Goal: Task Accomplishment & Management: Complete application form

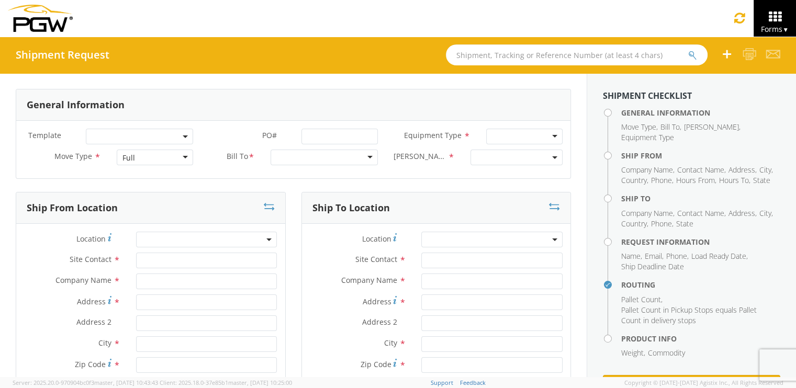
click at [487, 53] on input "text" at bounding box center [577, 55] width 262 height 21
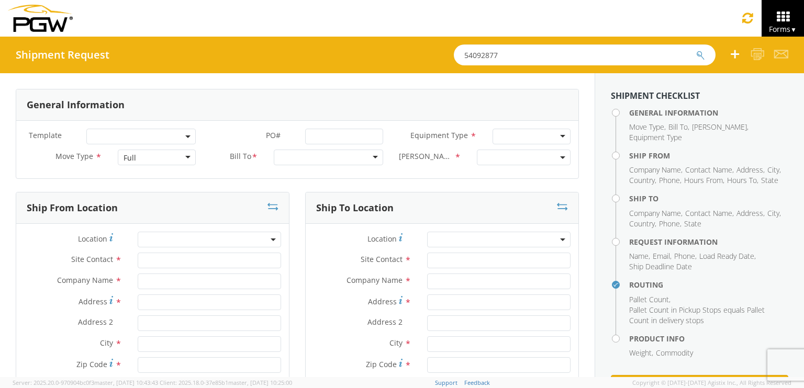
type input "54092877"
click at [696, 50] on button "submit" at bounding box center [700, 56] width 9 height 13
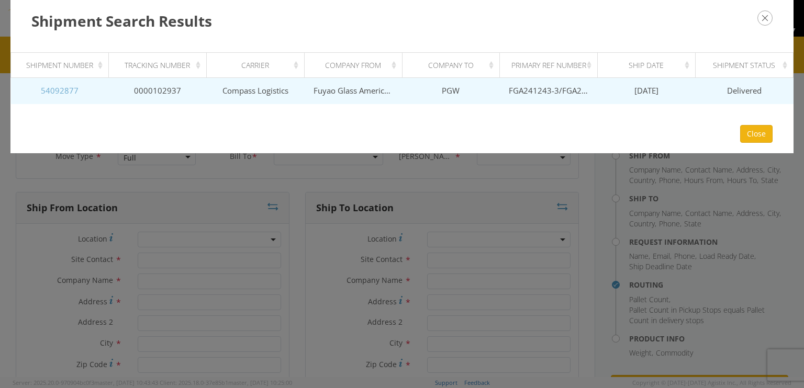
click at [52, 91] on link "54092877" at bounding box center [60, 90] width 38 height 10
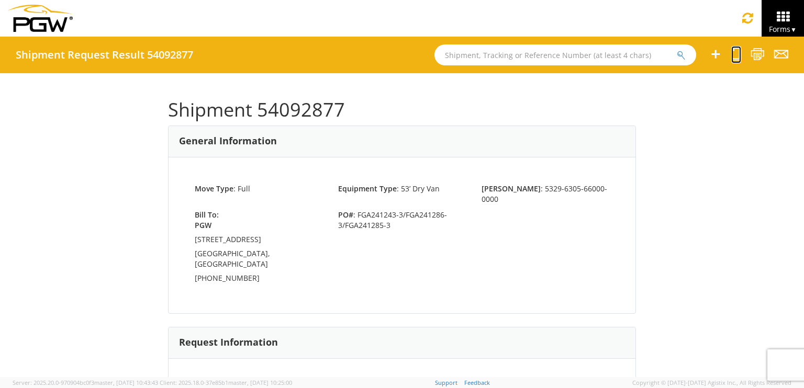
click at [737, 52] on icon at bounding box center [736, 54] width 10 height 13
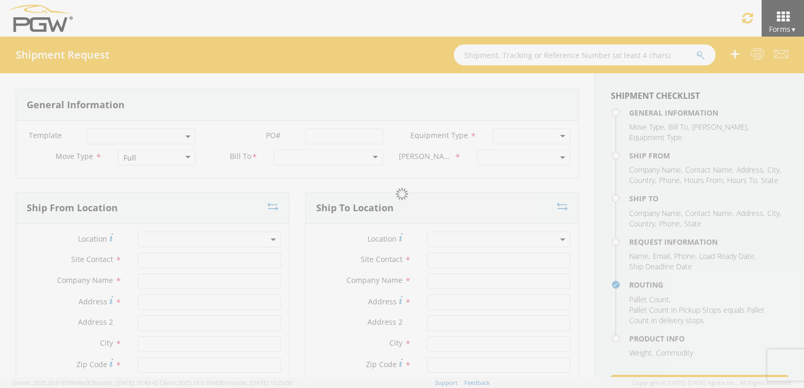
select select
type input "ARG Warehouse"
type input "Fuyao Glass America Inc"
type input "[STREET_ADDRESS][PERSON_NAME]"
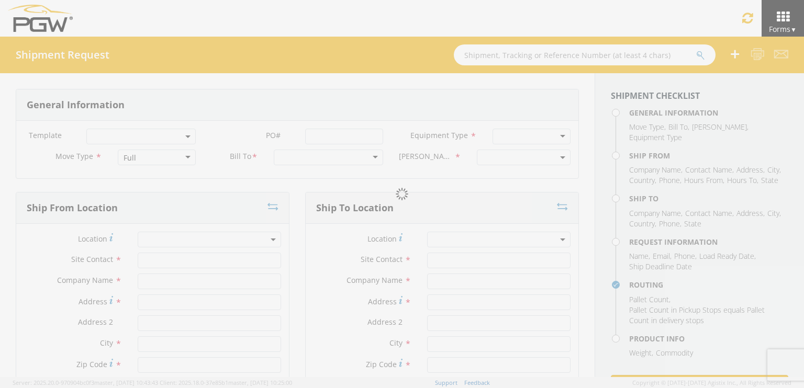
type input "Attn: 2601 ARG Warehouse"
type input "Moraine"
type input "45439"
type input "[EMAIL_ADDRESS][DOMAIN_NAME]"
type input "9374965777"
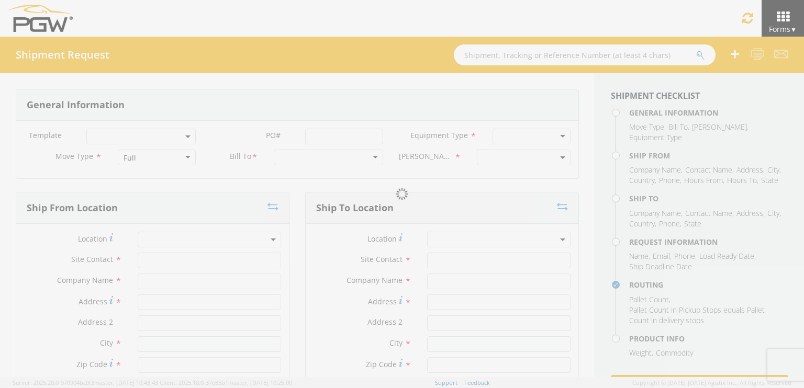
type input "4004"
type input "12:00 PM"
type input "1:00 PM"
type input "5329 Branch Manager"
type input "PGW"
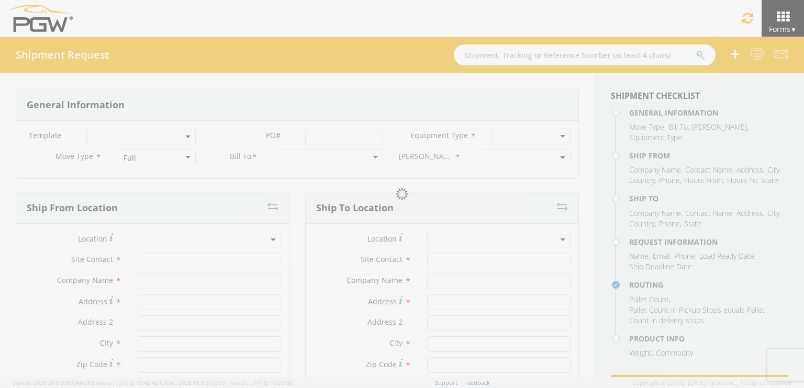
type input "[STREET_ADDRESS]"
type input "Chillicothe"
type input "45601"
type input "[EMAIL_ADDRESS][DOMAIN_NAME]"
type input "[PHONE_NUMBER]"
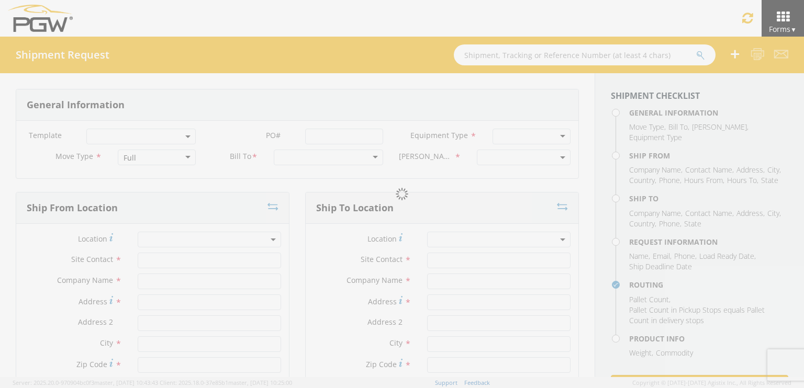
type input "11:00 AM"
type input "11:00 PM"
type input "[PERSON_NAME]"
type input "[EMAIL_ADDRESS][DOMAIN_NAME]"
checkbox input "true"
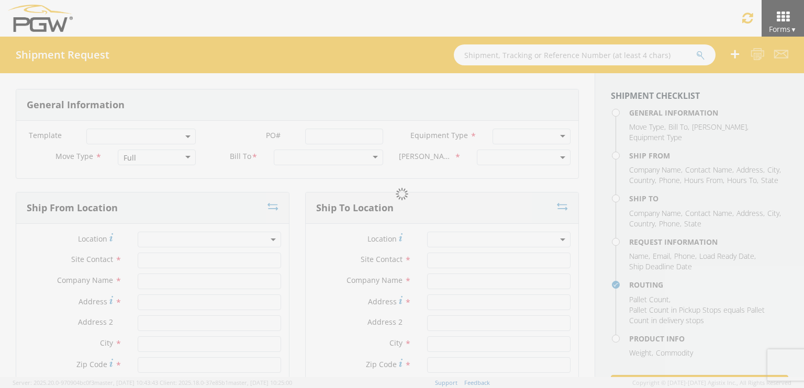
type input "[PHONE_NUMBER]"
type textarea "PGW/ARG Shipment FGA241243-3/FGA241286-3/FGA241285-3 (48 Crates) Driver Note: 5…"
type textarea "Secondary contact [PERSON_NAME] at [PHONE_NUMBER]"
type input "39000"
type input "48"
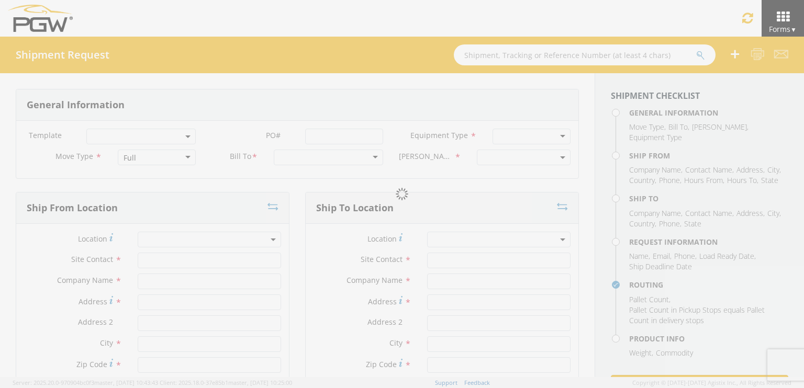
type textarea "PGW/ARG Shipment FGA241243-3/FGA241286-3/FGA241285-3 (48 Crates) Driver Note: 5…"
checkbox input "true"
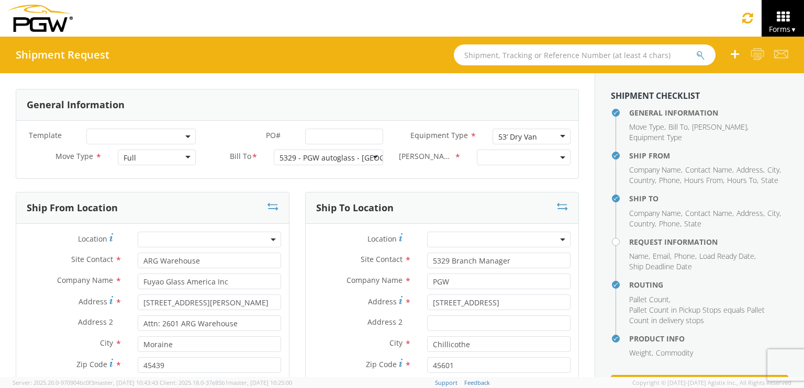
select select "5329-6305-66000-0000"
select select "28253"
click at [318, 133] on input "PO# *" at bounding box center [344, 137] width 78 height 16
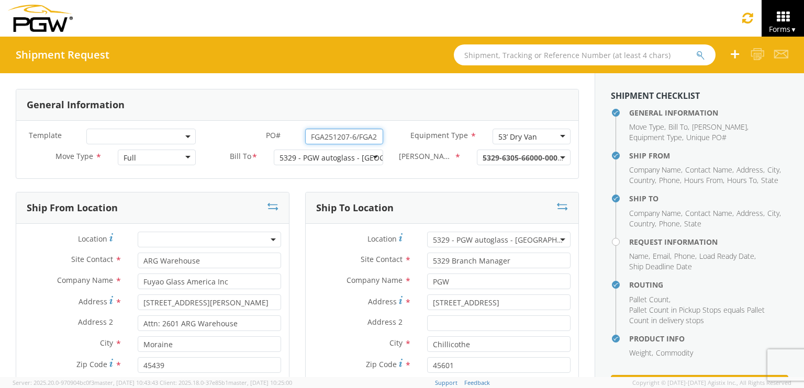
drag, startPoint x: 374, startPoint y: 134, endPoint x: 279, endPoint y: 135, distance: 95.8
click at [279, 135] on div "PO# * FGA251207-6/FGA251281-3" at bounding box center [297, 137] width 187 height 16
paste input "(Carry Over)"
type input "("
drag, startPoint x: 372, startPoint y: 134, endPoint x: 183, endPoint y: 131, distance: 189.5
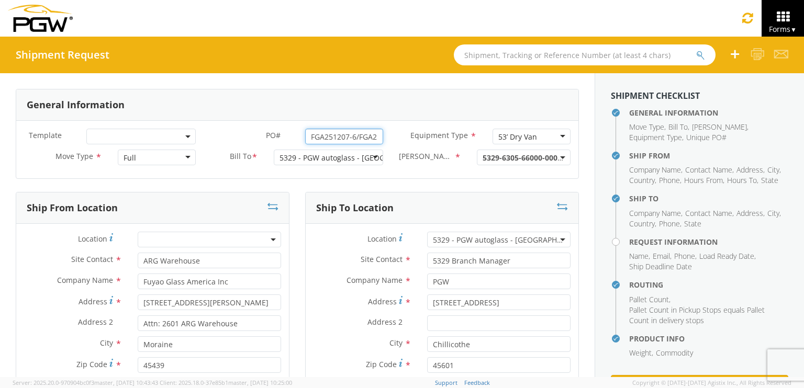
click at [184, 133] on div "Template * PO# * FGA251207-6/FGA251281-3 Equipment Type * 53’ Dry Van 53’ Dry V…" at bounding box center [297, 139] width 562 height 21
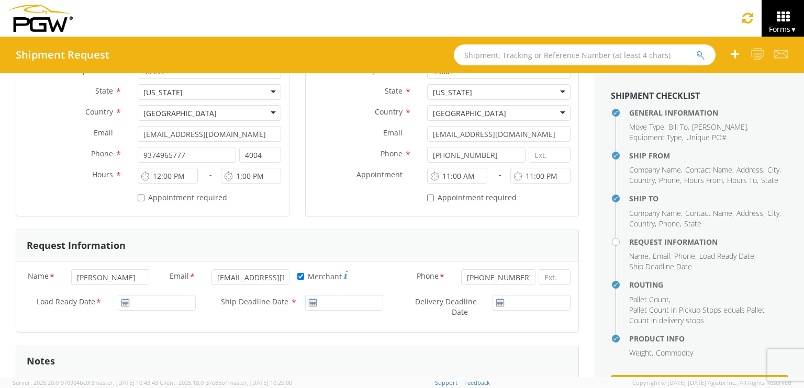
scroll to position [314, 0]
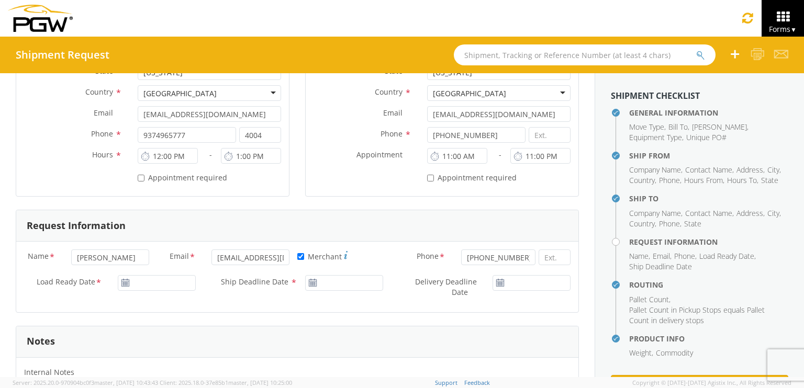
type input "FGA251207-6/FGA251281-3"
click at [145, 279] on input "[DATE]" at bounding box center [157, 283] width 78 height 16
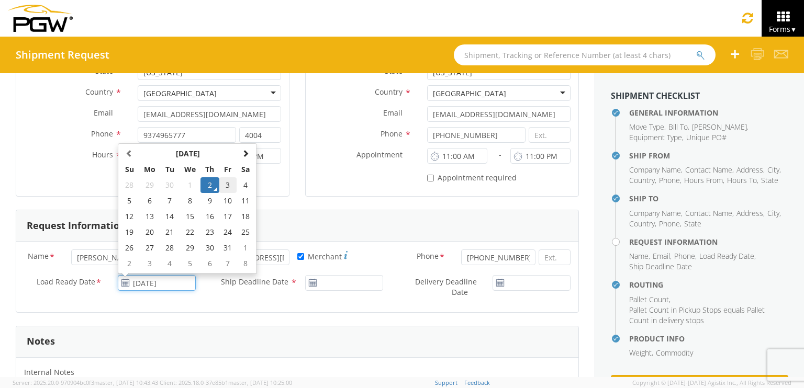
click at [221, 184] on td "3" at bounding box center [228, 185] width 18 height 16
type input "[DATE]"
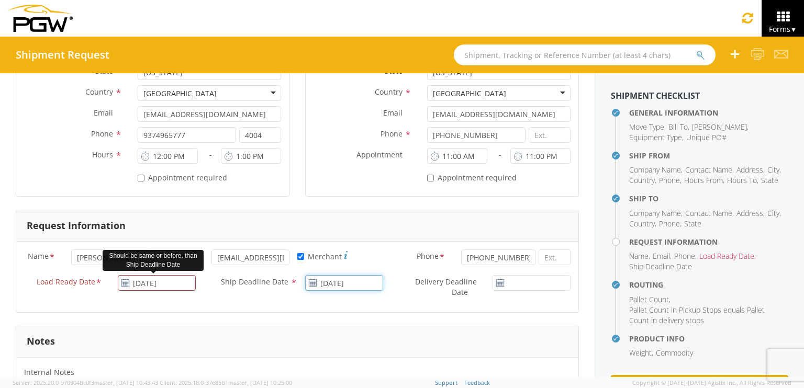
click at [317, 282] on input "[DATE]" at bounding box center [344, 283] width 78 height 16
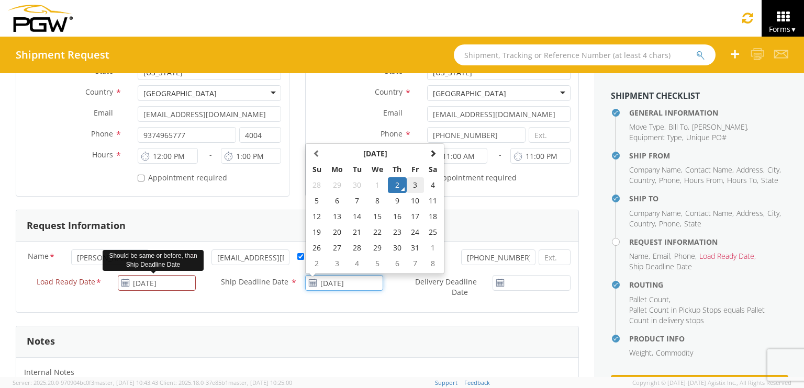
click at [412, 183] on td "3" at bounding box center [416, 185] width 18 height 16
type input "[DATE]"
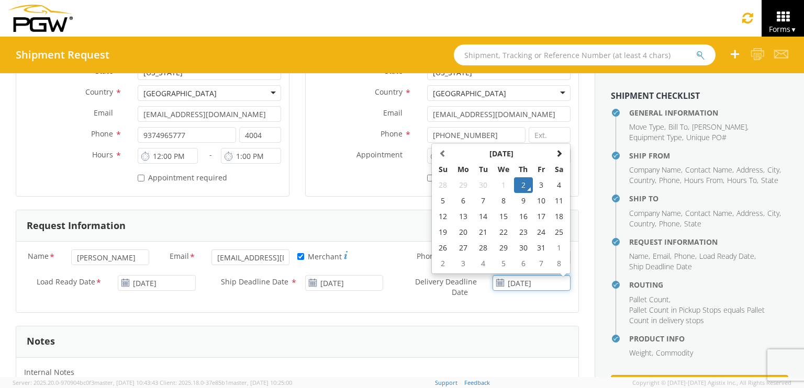
click at [513, 281] on input "[DATE]" at bounding box center [532, 283] width 78 height 16
click at [534, 183] on td "3" at bounding box center [542, 185] width 18 height 16
type input "[DATE]"
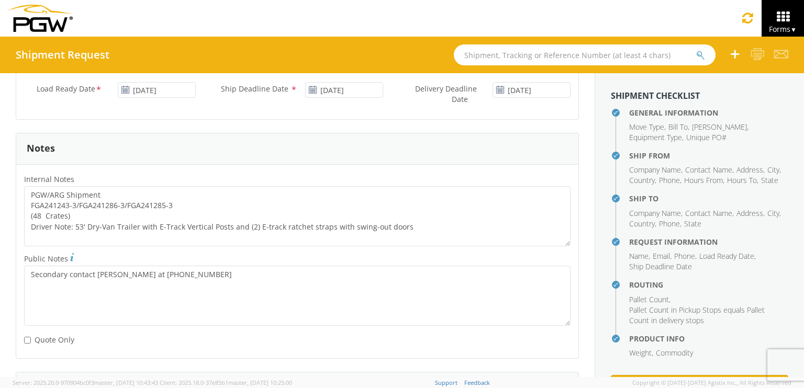
scroll to position [524, 0]
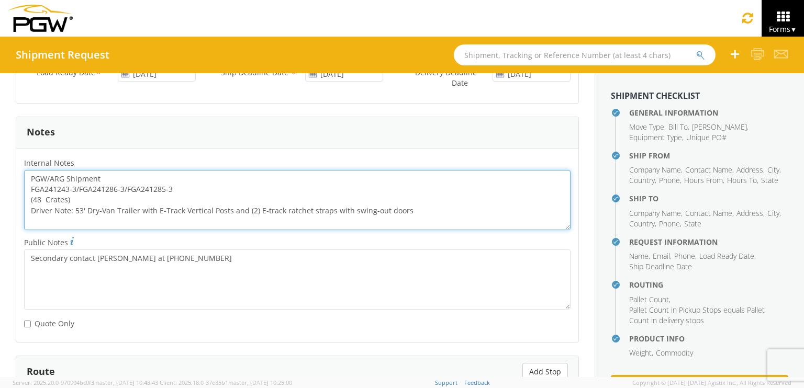
drag, startPoint x: 182, startPoint y: 186, endPoint x: 17, endPoint y: 191, distance: 164.5
click at [17, 191] on div "PGW/ARG Shipment FGA241243-3/FGA241286-3/FGA241285-3 (48 Crates) Driver Note: 5…" at bounding box center [297, 200] width 562 height 60
paste textarea "51207-6/FGA251281"
drag, startPoint x: 28, startPoint y: 174, endPoint x: 434, endPoint y: 223, distance: 408.7
click at [434, 223] on textarea "PGW/ARG Shipment FGA251207-6/FGA251281-3 (48 Crates) Driver Note: 53' Dry-Van T…" at bounding box center [297, 200] width 547 height 60
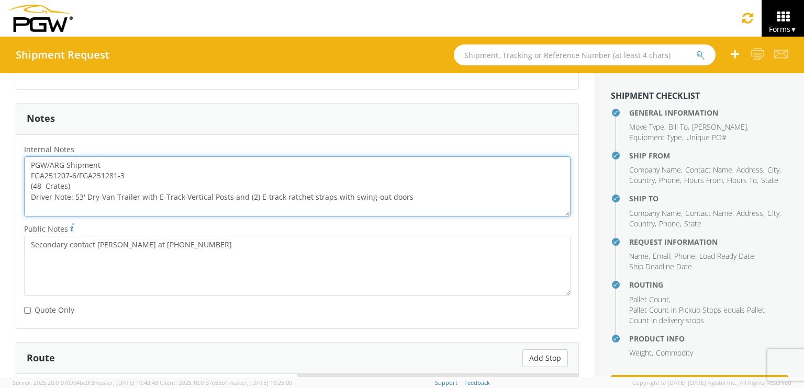
scroll to position [867, 0]
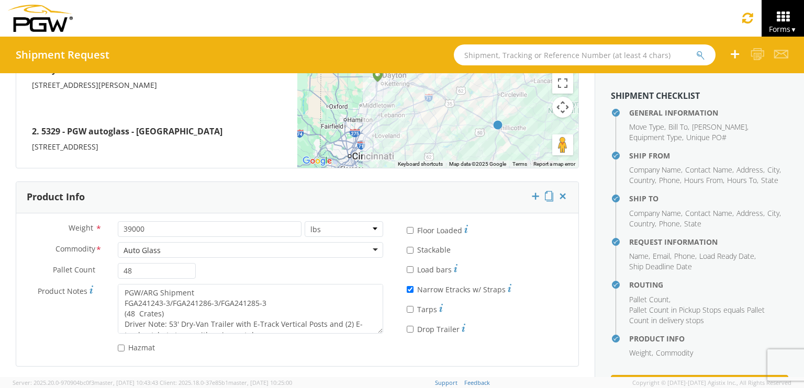
type textarea "PGW/ARG Shipment FGA251207-6/FGA251281-3 (48 Crates) Driver Note: 53' Dry-Van T…"
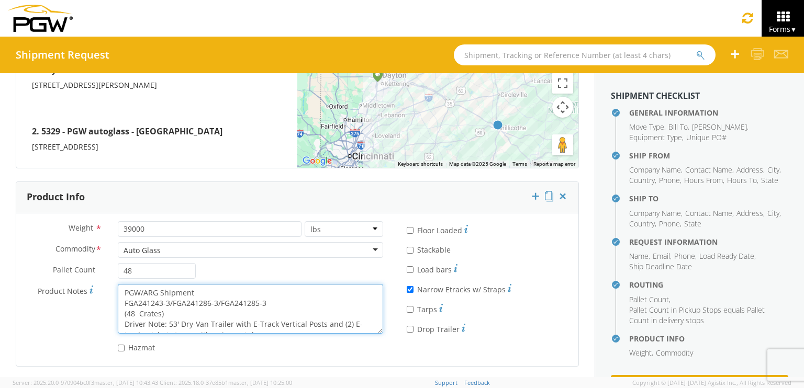
scroll to position [10, 0]
drag, startPoint x: 121, startPoint y: 287, endPoint x: 348, endPoint y: 358, distance: 238.0
click at [348, 358] on div "Weight * 39000 lbs kgs Commodity * Auto Glass Auto Glass Adhesives / Glues Aqua…" at bounding box center [297, 290] width 562 height 153
paste textarea "51207-6/FGA251281"
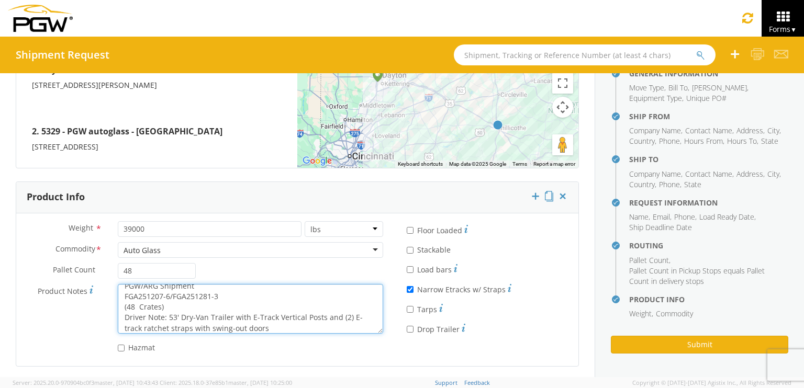
scroll to position [49, 0]
type textarea "PGW/ARG Shipment FGA251207-6/FGA251281-3 (48 Crates) Driver Note: 53' Dry-Van T…"
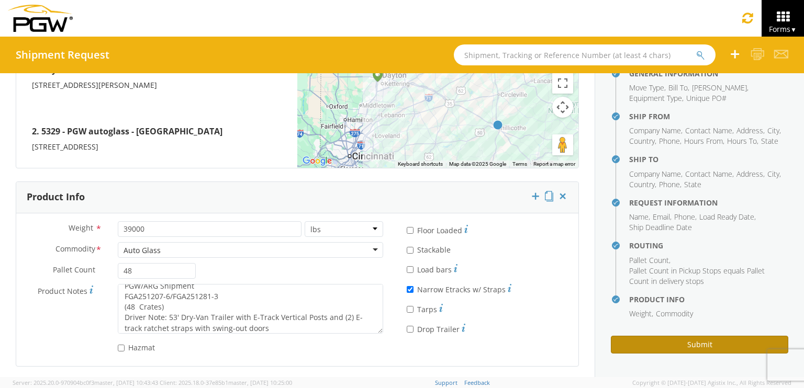
click at [651, 342] on button "Submit" at bounding box center [699, 345] width 177 height 18
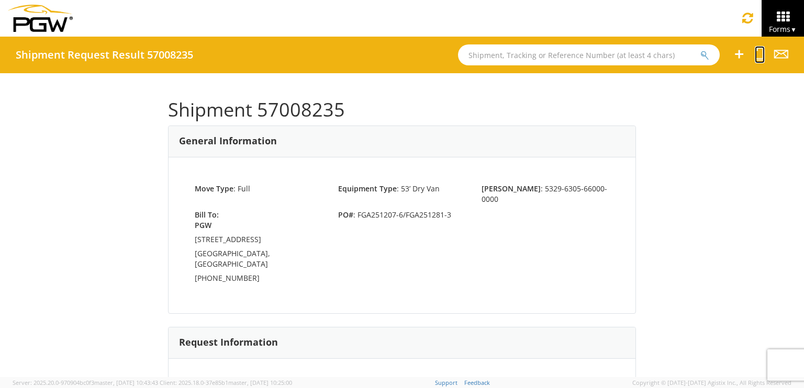
click at [761, 50] on icon at bounding box center [760, 54] width 10 height 13
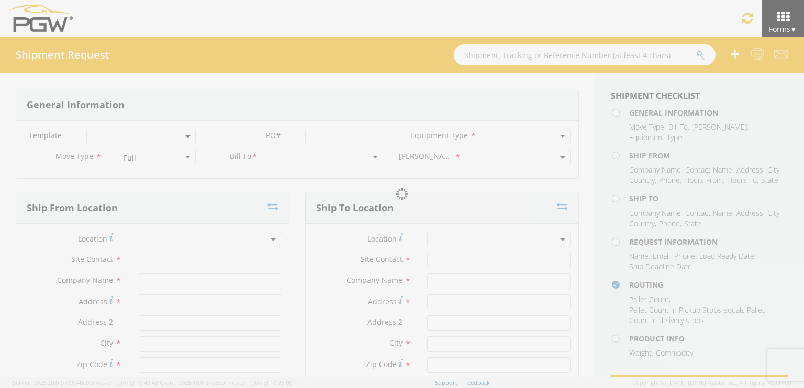
select select
type input "ARG Warehouse"
type input "Fuyao Glass America Inc"
type input "[STREET_ADDRESS][PERSON_NAME]"
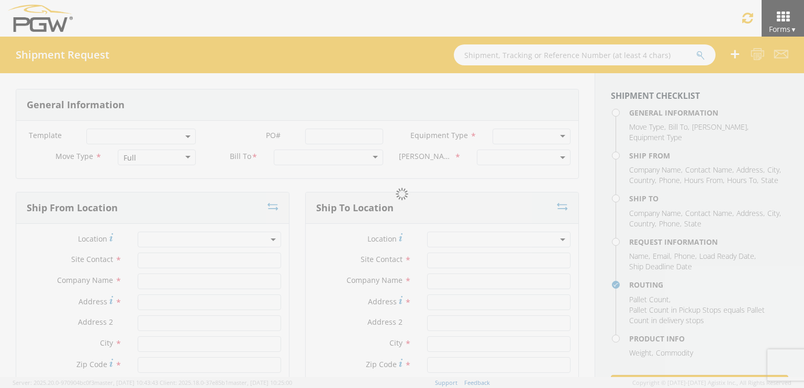
type input "Attn: 2601 ARG Warehouse"
type input "Moraine"
type input "45439"
type input "[EMAIL_ADDRESS][DOMAIN_NAME]"
type input "9374965777"
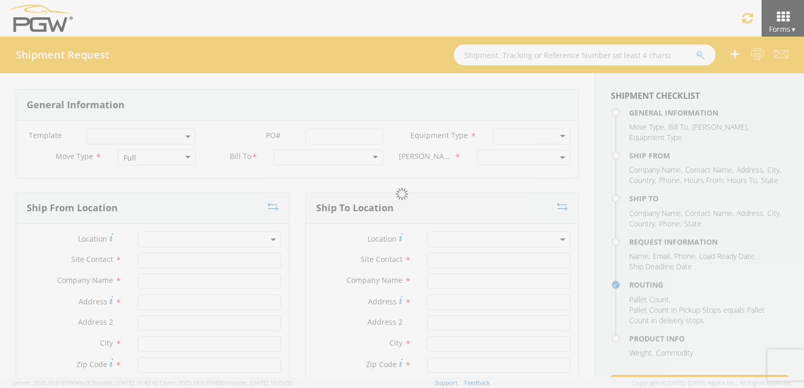
type input "4004"
type input "12:00 PM"
type input "1:00 PM"
type input "5329 Branch Manager"
type input "PGW"
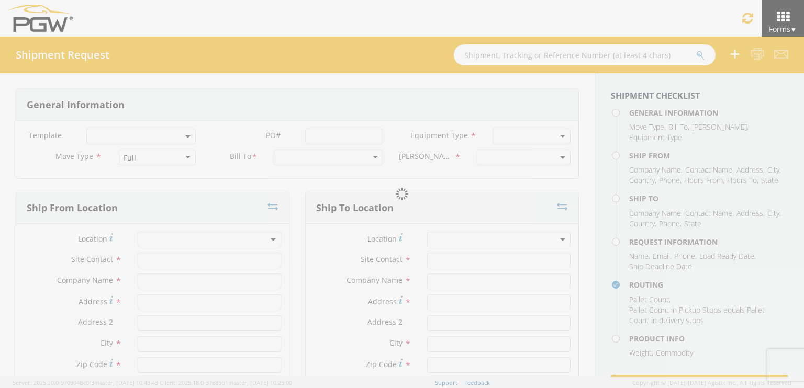
type input "[STREET_ADDRESS]"
type input "Chillicothe"
type input "45601"
type input "[EMAIL_ADDRESS][DOMAIN_NAME]"
type input "[PHONE_NUMBER]"
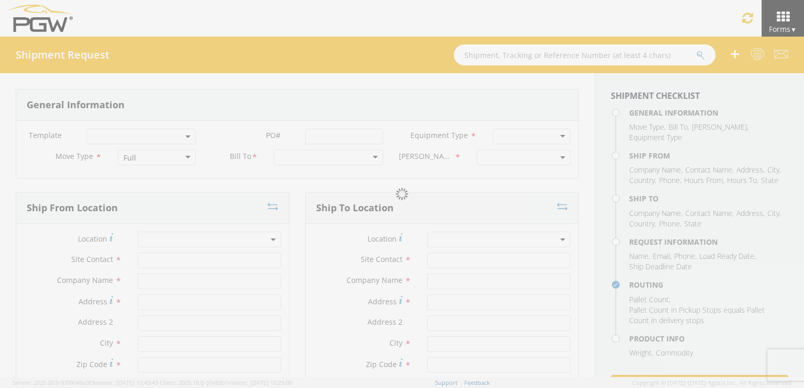
type input "2:00 PM"
type input "11:00 PM"
type input "[PERSON_NAME]"
type input "[EMAIL_ADDRESS][DOMAIN_NAME]"
checkbox input "true"
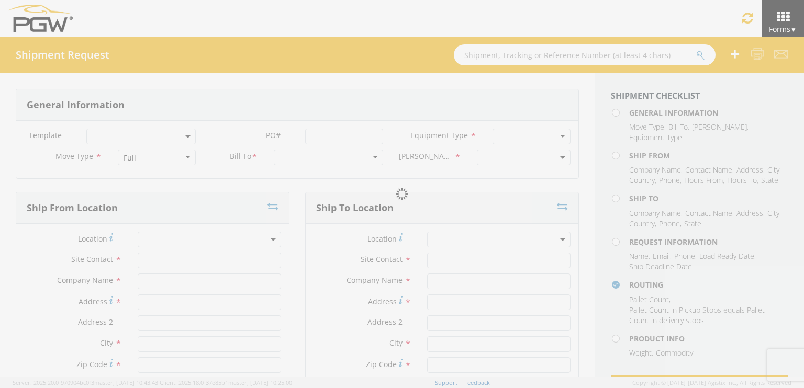
type input "[PHONE_NUMBER]"
type textarea "PGW/ARG Shipment FGA251207-6/FGA251281-3 (48 Crates) Driver Note: 53' Dry-Van T…"
type textarea "Secondary contact [PERSON_NAME] at [PHONE_NUMBER]"
type input "39000"
type input "48"
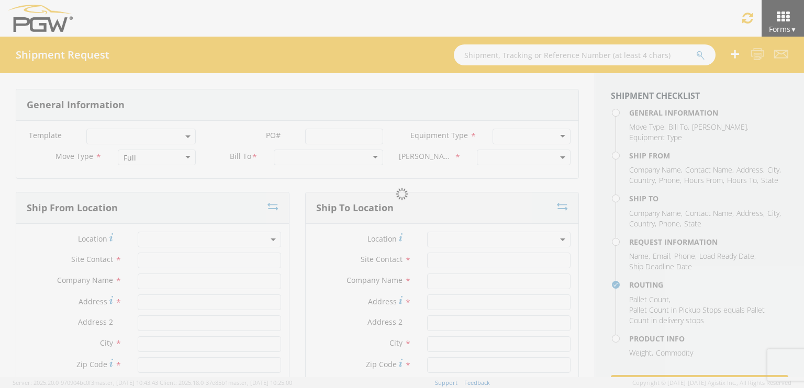
type textarea "PGW/ARG Shipment FGA251207-6/FGA251281-3 (48 Crates) Driver Note: 53' Dry-Van T…"
checkbox input "true"
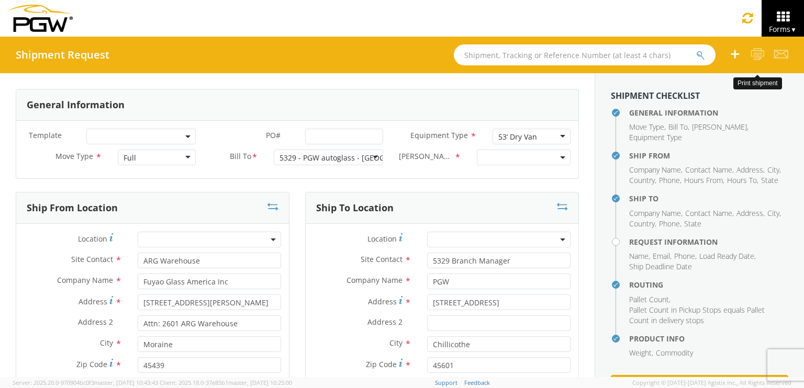
select select "5329-6305-66000-0000"
select select "28253"
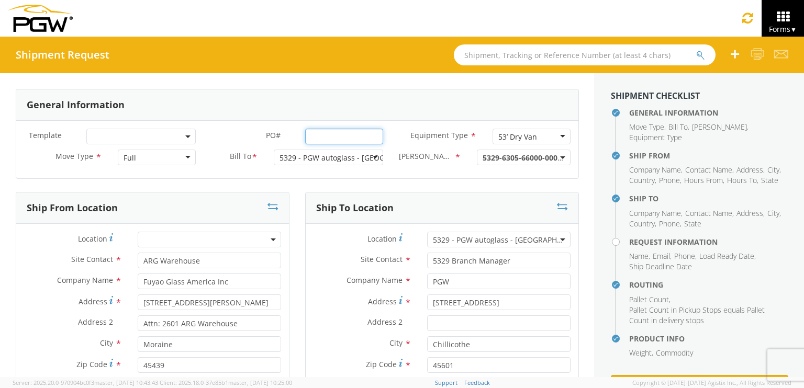
click at [314, 132] on input "PO# *" at bounding box center [344, 137] width 78 height 16
drag, startPoint x: 373, startPoint y: 136, endPoint x: 188, endPoint y: 129, distance: 184.4
click at [188, 129] on div "Template * PO# * FGA251208-4/FGA251234-5/FGA251235-3 Equipment Type * 53’ Dry V…" at bounding box center [297, 139] width 562 height 21
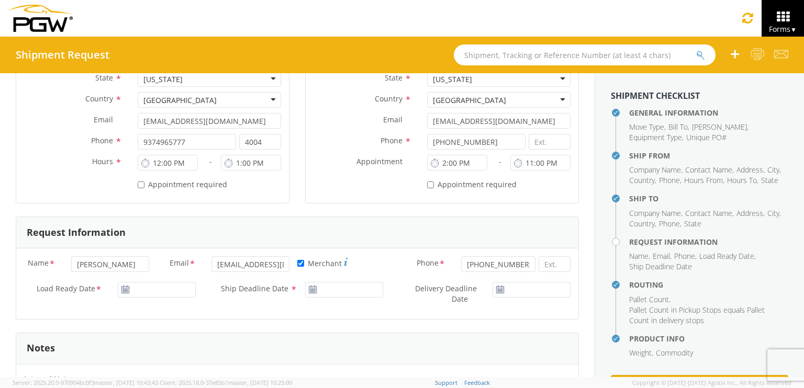
scroll to position [314, 0]
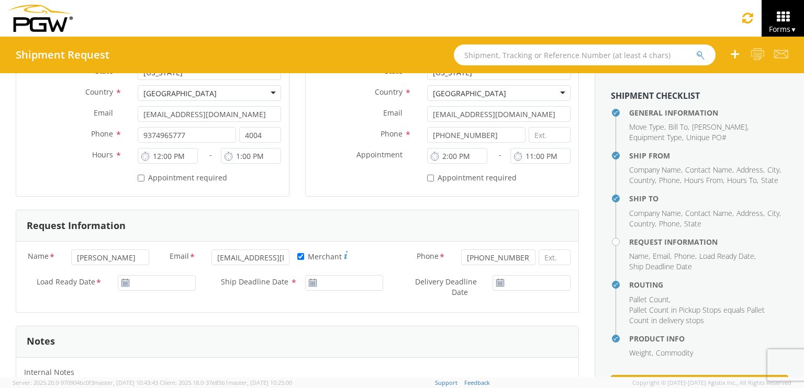
type input "FGA251208-4/FGA251234-5/FGA251235-3"
click at [153, 279] on input "Load Ready Date *" at bounding box center [157, 283] width 78 height 16
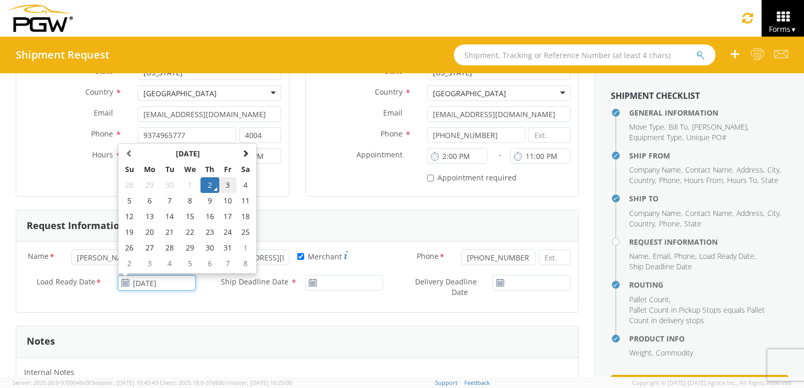
click at [225, 183] on td "3" at bounding box center [228, 185] width 18 height 16
type input "[DATE]"
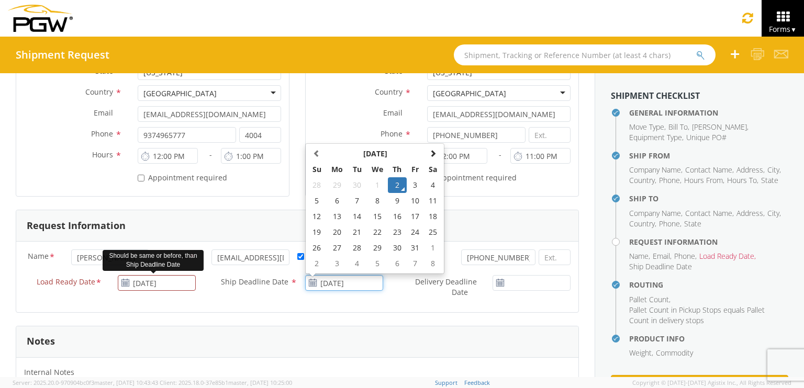
click at [337, 279] on input "[DATE]" at bounding box center [344, 283] width 78 height 16
click at [416, 183] on td "3" at bounding box center [416, 185] width 18 height 16
type input "[DATE]"
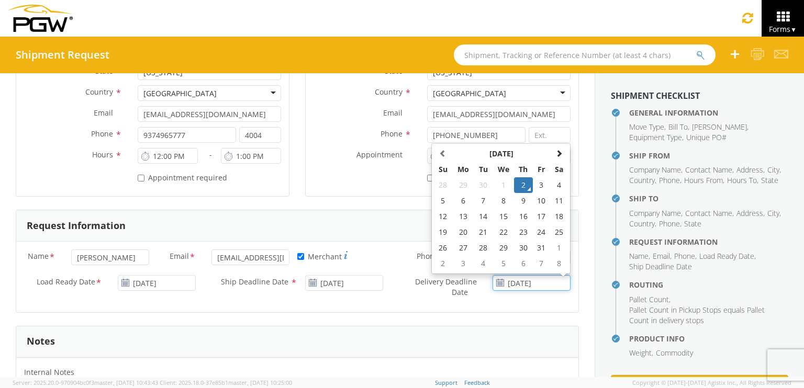
click at [523, 282] on input "[DATE]" at bounding box center [532, 283] width 78 height 16
click at [536, 184] on td "3" at bounding box center [542, 185] width 18 height 16
type input "[DATE]"
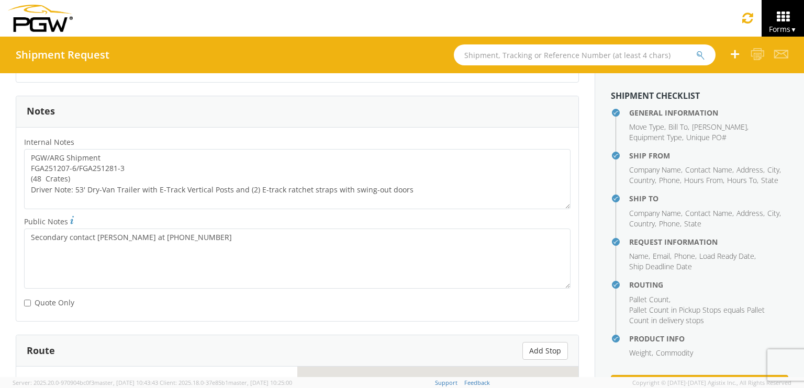
scroll to position [576, 0]
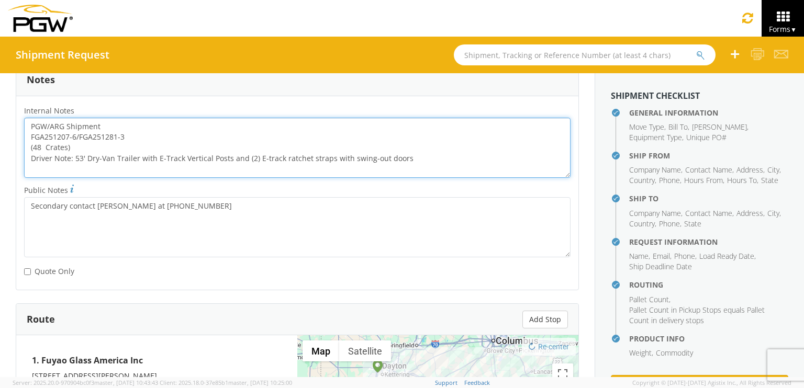
drag, startPoint x: 128, startPoint y: 135, endPoint x: 27, endPoint y: 133, distance: 101.1
click at [27, 133] on textarea "PGW/ARG Shipment FGA251207-6/FGA251281-3 (48 Crates) Driver Note: 53' Dry-Van T…" at bounding box center [297, 148] width 547 height 60
paste textarea "8-4/FGA251234-5/FGA251235"
drag, startPoint x: 32, startPoint y: 123, endPoint x: 455, endPoint y: 165, distance: 425.7
click at [455, 165] on textarea "PGW/ARG Shipment FGA251208-4/FGA251234-5/FGA251235-3 (48 Crates) Driver Note: 5…" at bounding box center [297, 148] width 547 height 60
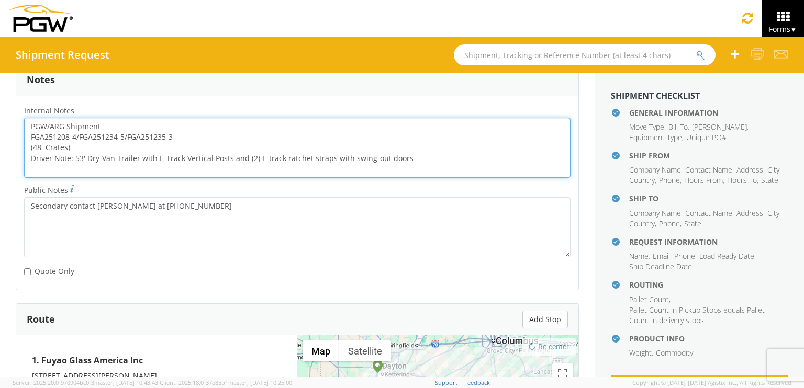
scroll to position [867, 0]
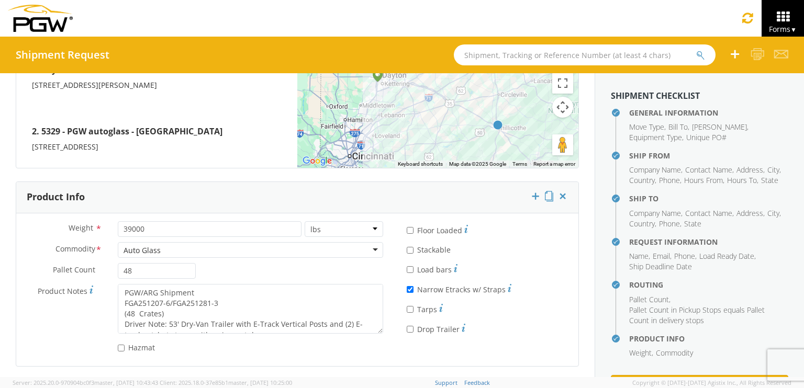
type textarea "PGW/ARG Shipment FGA251208-4/FGA251234-5/FGA251235-3 (48 Crates) Driver Note: 5…"
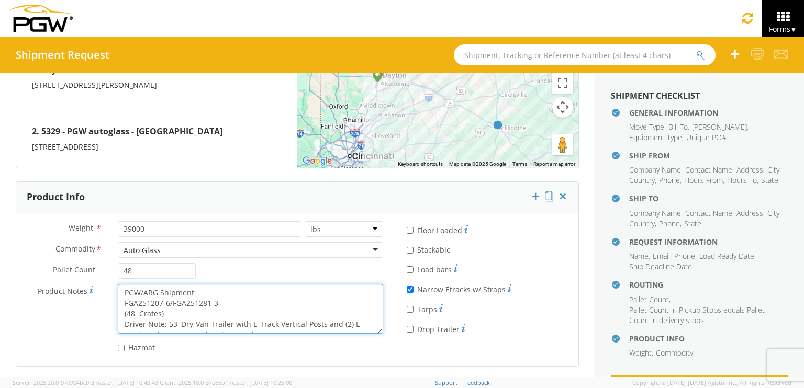
scroll to position [10, 0]
drag, startPoint x: 123, startPoint y: 291, endPoint x: 331, endPoint y: 336, distance: 212.7
click at [331, 336] on div "Product Notes * PGW/ARG Shipment FGA251207-6/FGA251281-3 (48 Crates) Driver Not…" at bounding box center [203, 311] width 375 height 55
paste textarea "8-4/FGA251234-5/FGA251235"
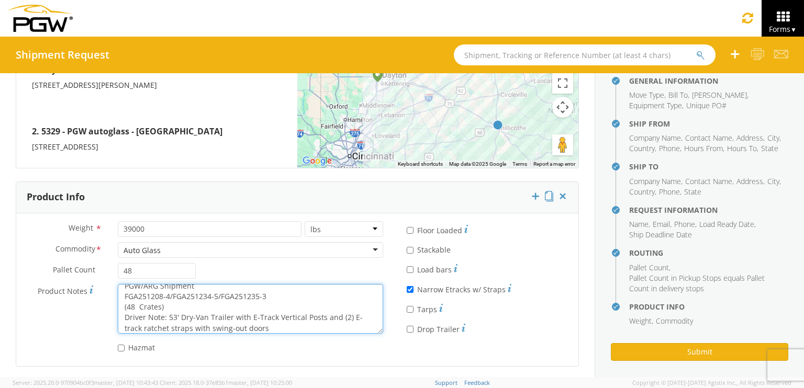
scroll to position [49, 0]
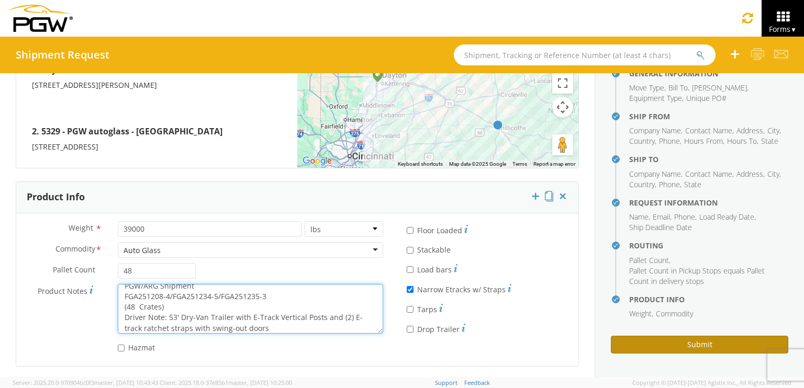
type textarea "PGW/ARG Shipment FGA251208-4/FGA251234-5/FGA251235-3 (48 Crates) Driver Note: 5…"
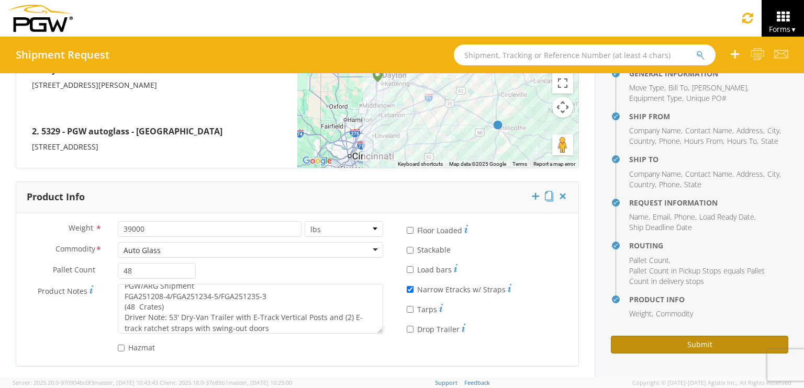
click at [669, 343] on button "Submit" at bounding box center [699, 345] width 177 height 18
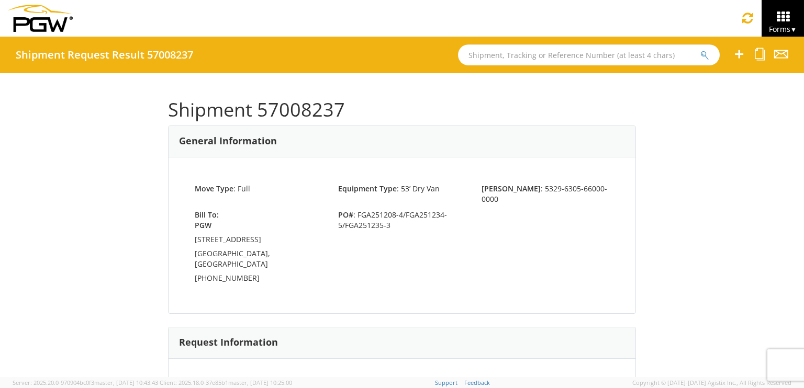
click at [596, 53] on input "text" at bounding box center [589, 55] width 262 height 21
type input "56966736"
click at [701, 50] on button "submit" at bounding box center [705, 56] width 9 height 13
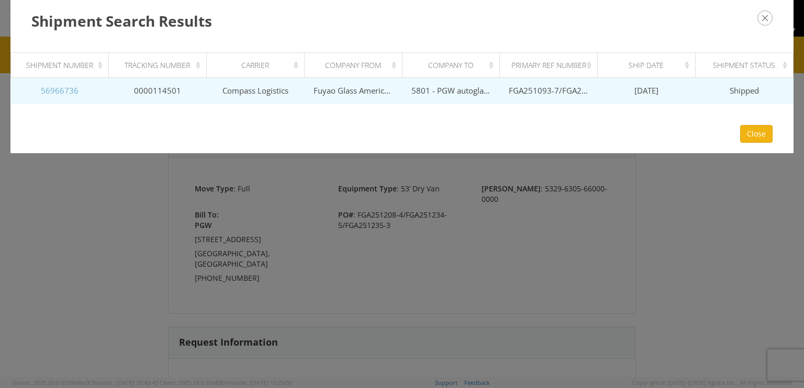
click at [55, 92] on link "56966736" at bounding box center [60, 90] width 38 height 10
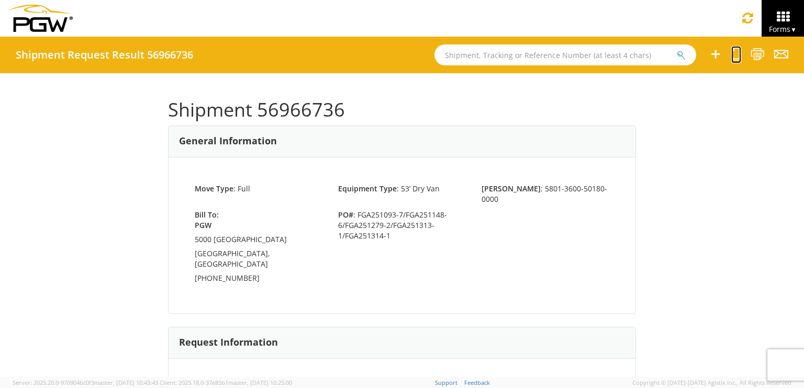
click at [733, 55] on icon at bounding box center [736, 54] width 10 height 13
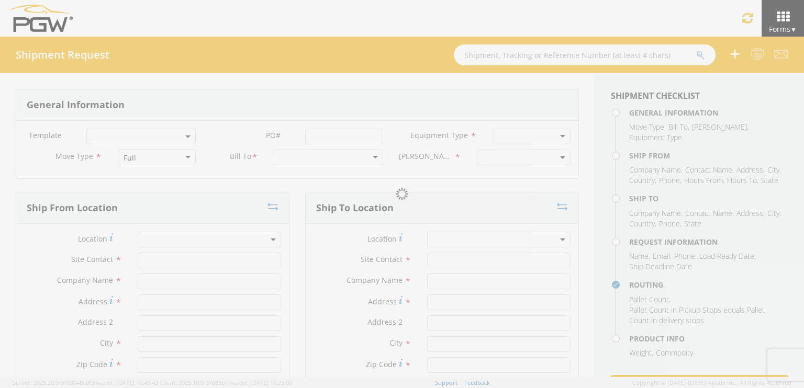
select select
type input "ARG Warehouse"
type input "Fuyao Glass America Inc"
type input "[STREET_ADDRESS][PERSON_NAME]"
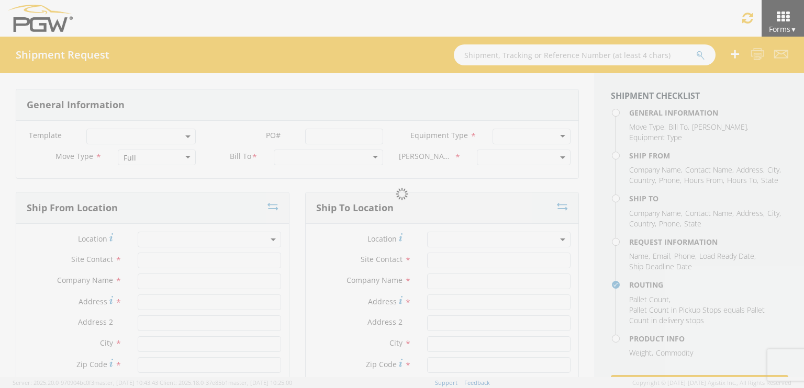
type input "Attn: 2601 ARG Warehouse"
type input "Moraine"
type input "45439"
type input "[EMAIL_ADDRESS][DOMAIN_NAME]"
type input "9374965777"
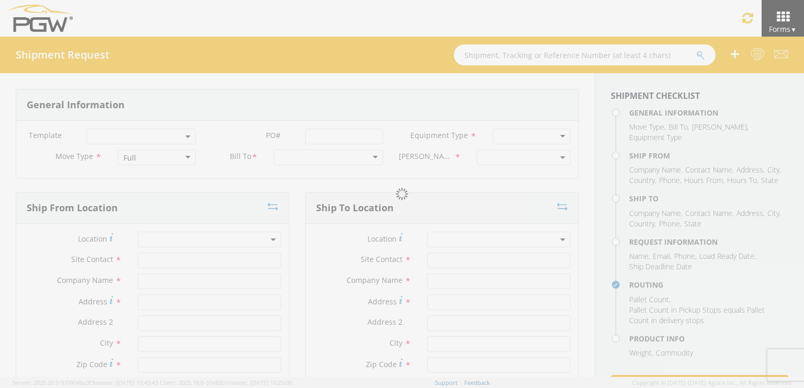
type input "4004"
type input "8:00 AM"
type input "9:00 AM"
type input "5801 Branch Manager"
type input "5801 - PGW autoglass - [GEOGRAPHIC_DATA] Hub"
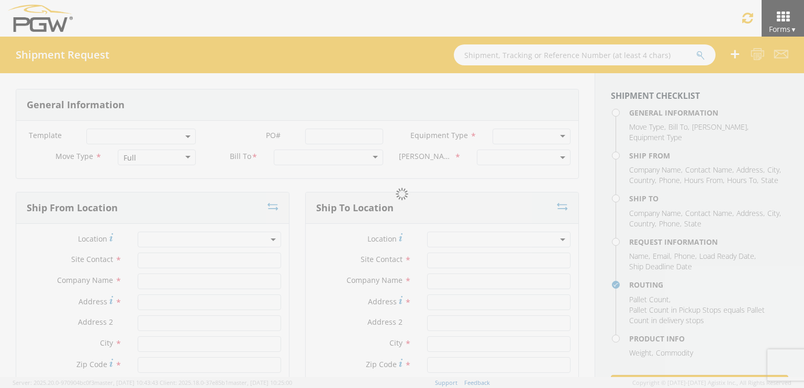
type input "5000 [GEOGRAPHIC_DATA]"
type input "[GEOGRAPHIC_DATA]"
type input "76115"
type input "[EMAIL_ADDRESS][DOMAIN_NAME]"
type input "[PHONE_NUMBER]"
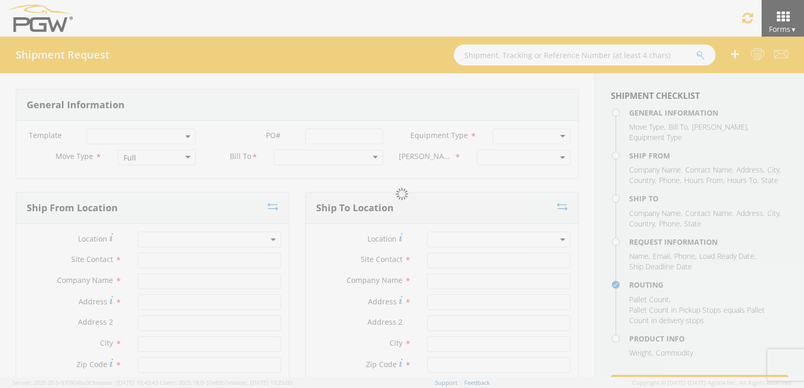
type input "8:00 AM"
type input "2:00 PM"
type input "[PERSON_NAME]"
type input "[EMAIL_ADDRESS][DOMAIN_NAME]"
checkbox input "true"
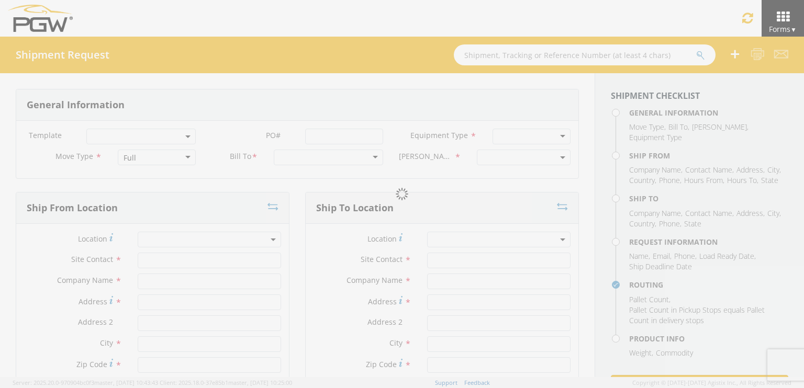
type input "[PHONE_NUMBER]"
type textarea "PGW Branch Direct - [GEOGRAPHIC_DATA] FGA251093-7/FGA251148-6/FGA251279-2/FGA25…"
type textarea "NO LTL Appt unless noted, ALL Truckload APPT Reqd."
type input "39000"
type input "48"
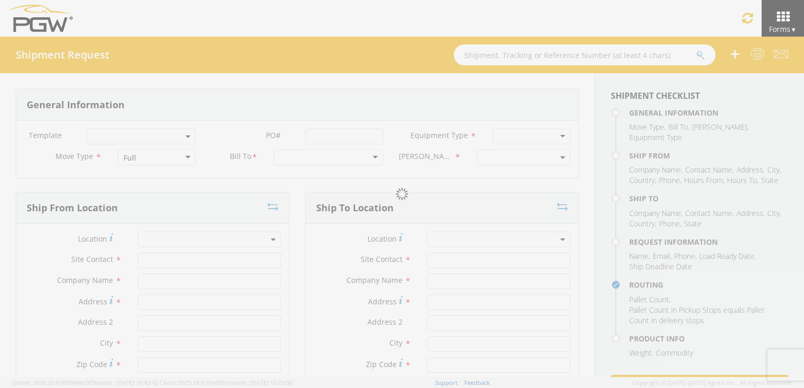
type textarea "PGW Branch Direct - [GEOGRAPHIC_DATA] FGA251093-7/FGA251148-6/FGA251279-2/FGA25…"
checkbox input "true"
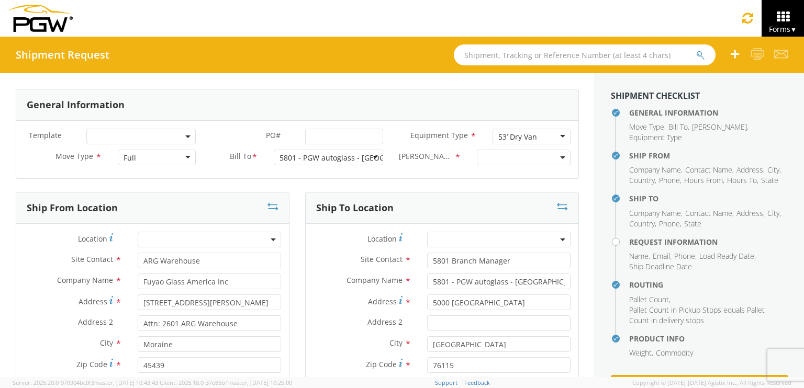
select select "5801-3600-50180-0000"
select select "62891"
click at [320, 132] on input "PO# *" at bounding box center [344, 137] width 78 height 16
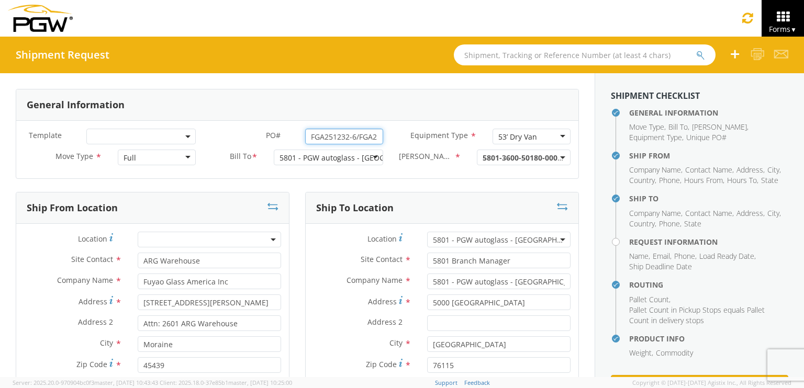
drag, startPoint x: 373, startPoint y: 136, endPoint x: 221, endPoint y: 129, distance: 151.4
click at [221, 129] on div "PO# * FGA251232-6/FGA251278-3/FGA251367-2/FGA251403-1" at bounding box center [297, 137] width 187 height 16
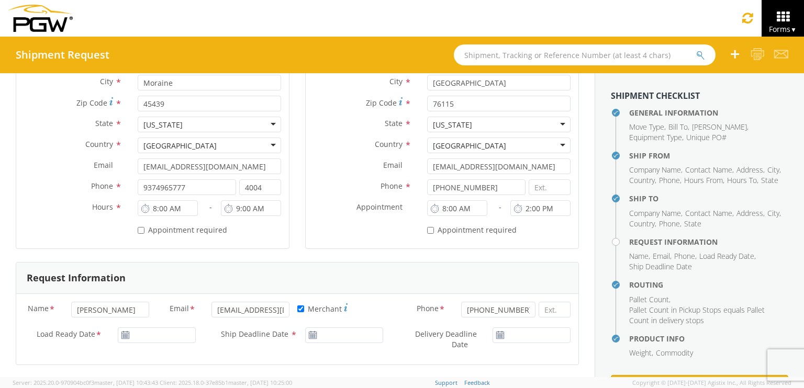
scroll to position [314, 0]
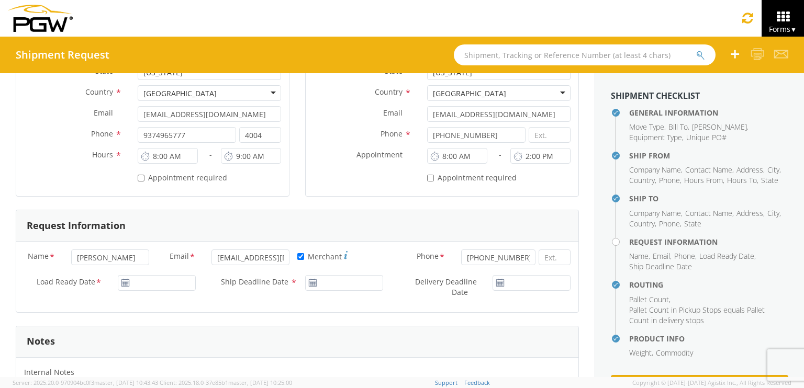
type input "FGA251232-6/FGA251278-3/FGA251367-2/FGA251403-1"
click at [142, 283] on input "[DATE]" at bounding box center [157, 283] width 78 height 16
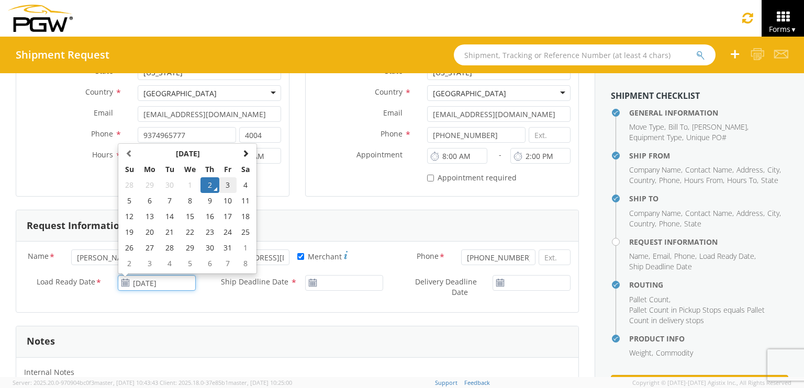
click at [225, 186] on td "3" at bounding box center [228, 185] width 18 height 16
type input "[DATE]"
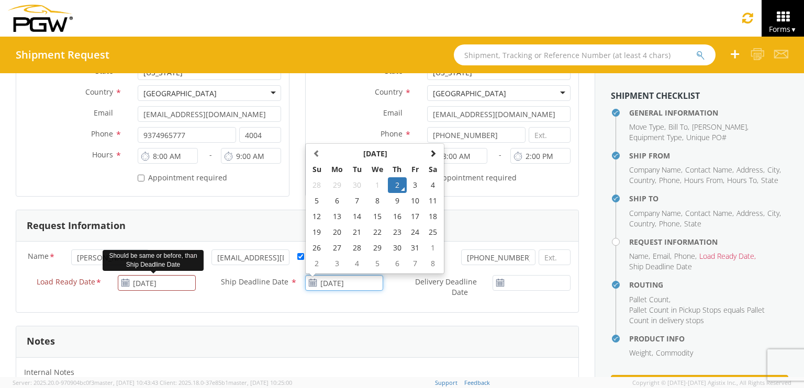
click at [332, 280] on input "[DATE]" at bounding box center [344, 283] width 78 height 16
click at [407, 187] on td "3" at bounding box center [416, 185] width 18 height 16
type input "[DATE]"
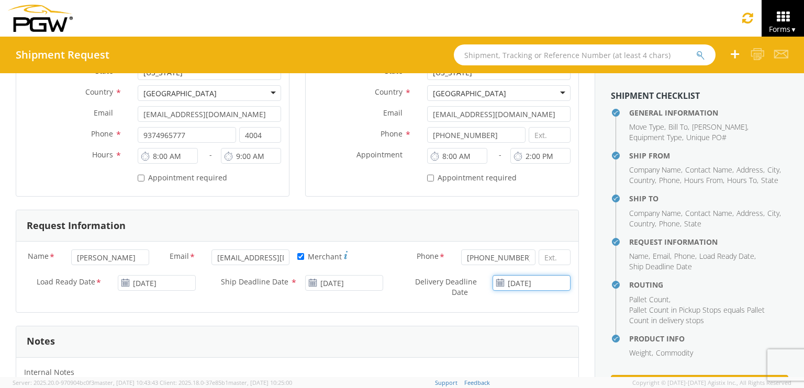
click at [506, 282] on input "[DATE]" at bounding box center [532, 283] width 78 height 16
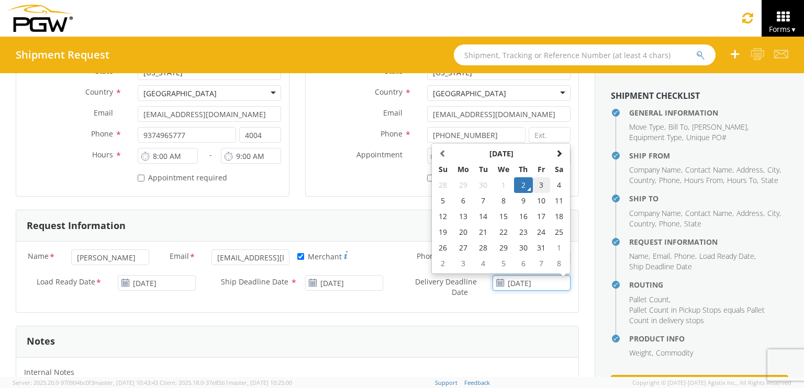
click at [536, 185] on td "3" at bounding box center [542, 185] width 18 height 16
type input "[DATE]"
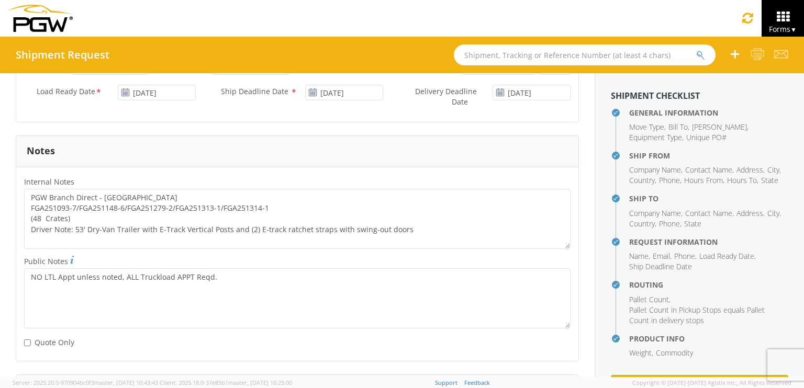
scroll to position [524, 0]
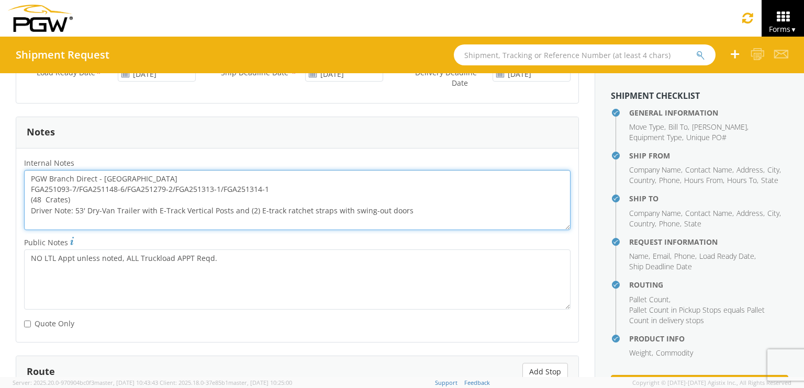
drag, startPoint x: 277, startPoint y: 190, endPoint x: 16, endPoint y: 189, distance: 261.8
click at [17, 189] on div "PGW Branch Direct - [GEOGRAPHIC_DATA] FGA251093-7/FGA251148-6/FGA251279-2/FGA25…" at bounding box center [297, 200] width 562 height 60
paste textarea "232-6/FGA251278-3/FGA251367-2/FGA251403"
drag, startPoint x: 31, startPoint y: 175, endPoint x: 468, endPoint y: 215, distance: 439.0
click at [468, 215] on textarea "PGW Branch Direct - [GEOGRAPHIC_DATA] FGA251232-6/FGA251278-3/FGA251367-2/FGA25…" at bounding box center [297, 200] width 547 height 60
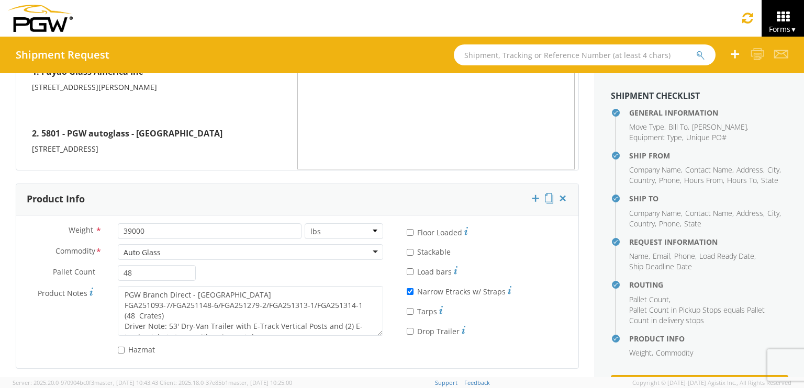
scroll to position [867, 0]
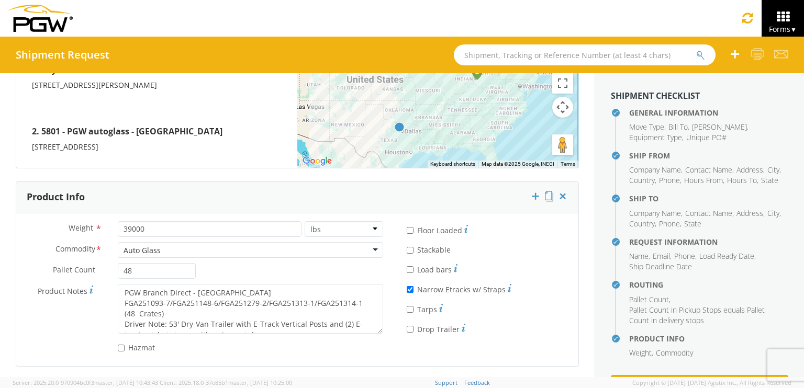
type textarea "PGW Branch Direct - [GEOGRAPHIC_DATA] FGA251232-6/FGA251278-3/FGA251367-2/FGA25…"
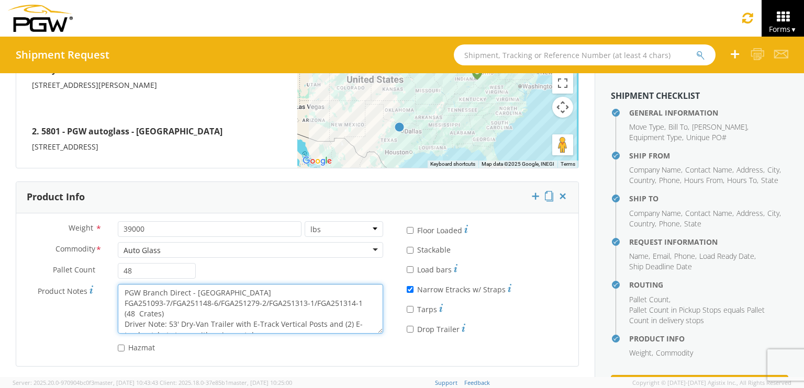
scroll to position [10, 0]
drag, startPoint x: 123, startPoint y: 291, endPoint x: 341, endPoint y: 349, distance: 226.1
click at [341, 349] on div "Weight * 39000 lbs kgs Commodity * Auto Glass Auto Glass Adhesives / Glues Aqua…" at bounding box center [203, 289] width 375 height 137
paste textarea "232-6/FGA251278-3/FGA251367-2/FGA251403"
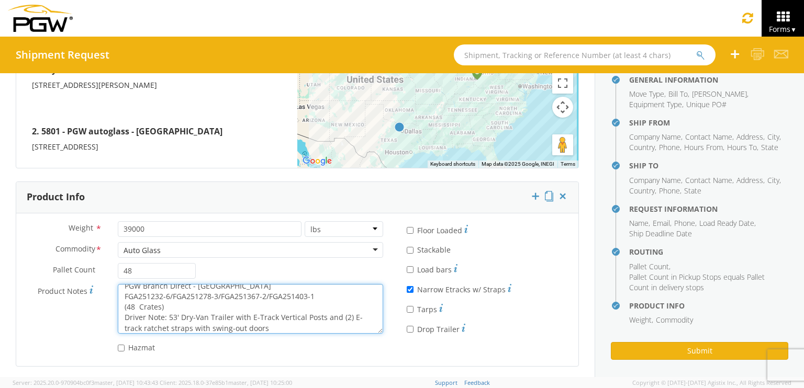
scroll to position [49, 0]
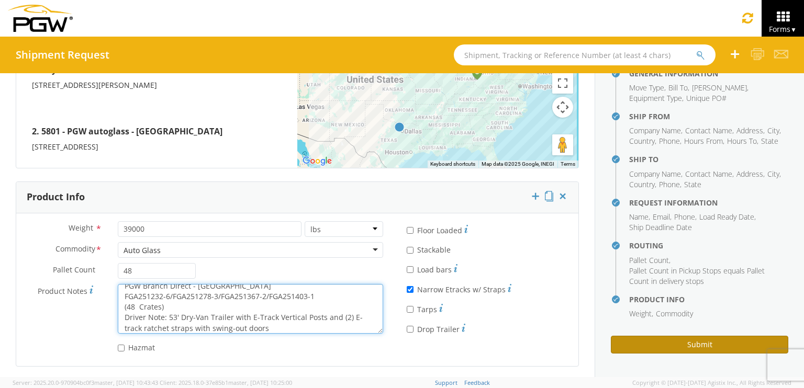
type textarea "PGW Branch Direct - [GEOGRAPHIC_DATA] FGA251232-6/FGA251278-3/FGA251367-2/FGA25…"
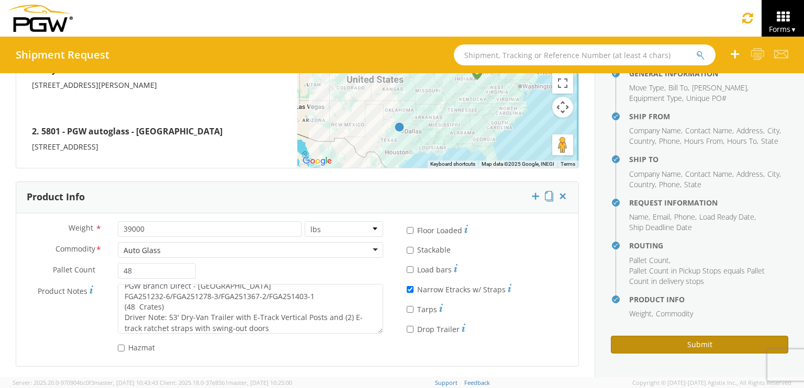
click at [661, 341] on button "Submit" at bounding box center [699, 345] width 177 height 18
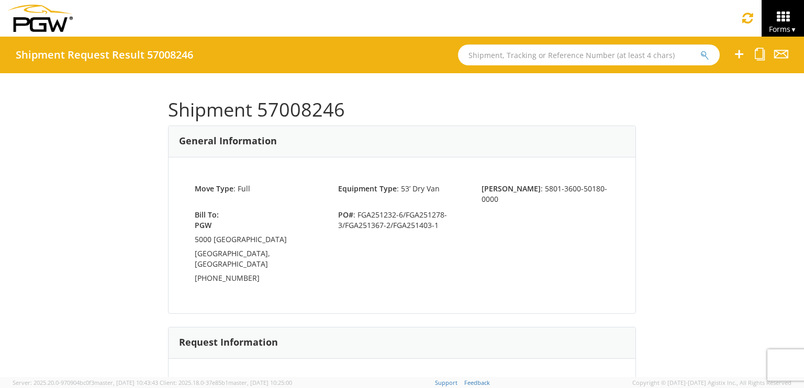
click at [510, 51] on input "text" at bounding box center [589, 55] width 262 height 21
type input "56966839"
click at [701, 50] on button "submit" at bounding box center [705, 56] width 9 height 13
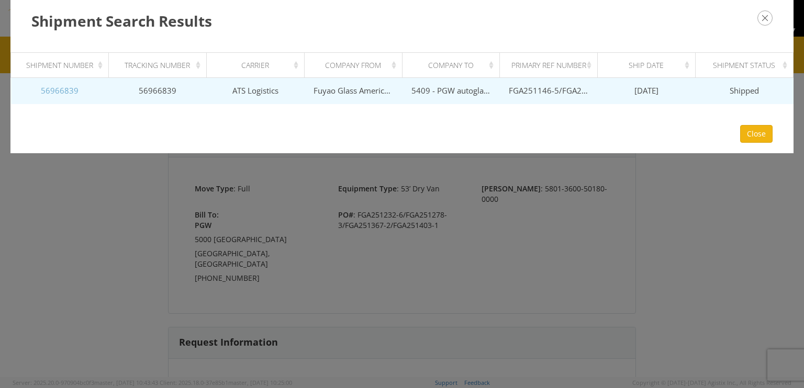
click at [63, 94] on link "56966839" at bounding box center [60, 90] width 38 height 10
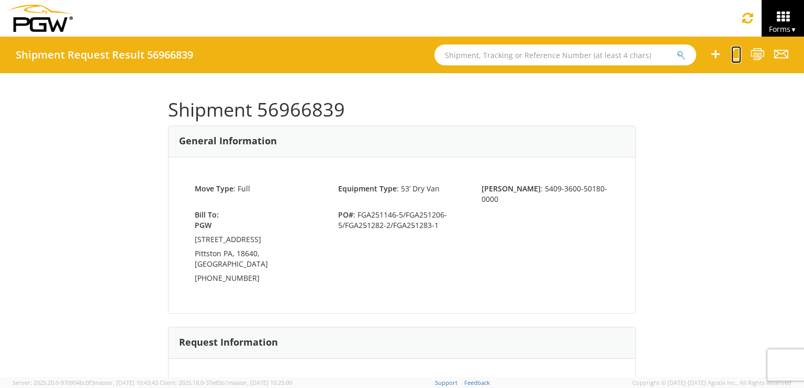
click at [736, 51] on icon at bounding box center [736, 54] width 10 height 13
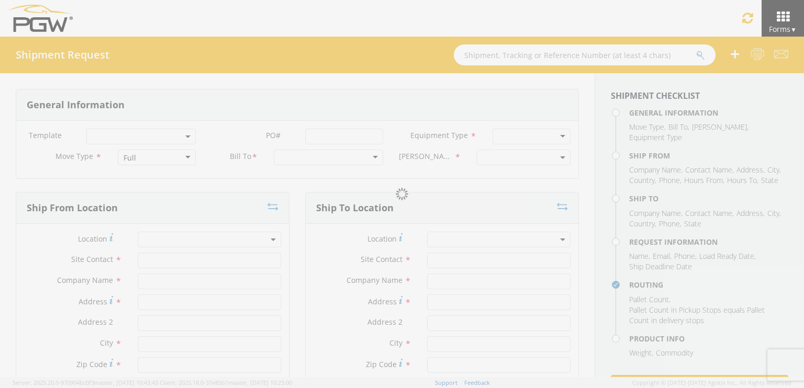
select select
type input "ARG Warehouse"
type input "Fuyao Glass America Inc"
type input "[STREET_ADDRESS][PERSON_NAME]"
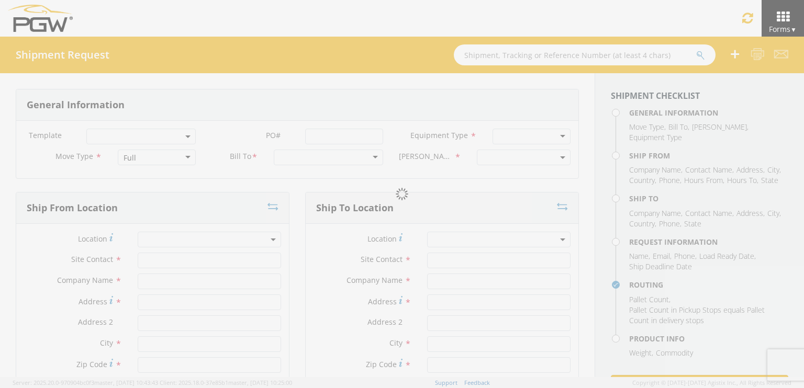
type input "Attn: 2601 ARG Warehouse"
type input "Moraine"
type input "45439"
type input "[EMAIL_ADDRESS][DOMAIN_NAME]"
type input "9374965777"
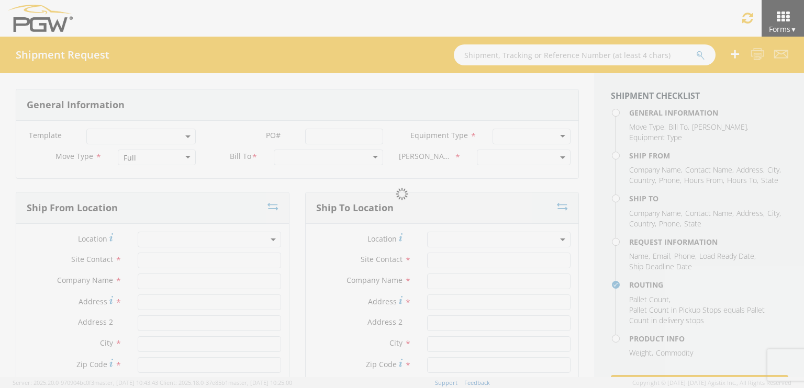
type input "4004"
type input "8:00 AM"
type input "9:00 AM"
type input "5409 Branch Manager"
type input "5409 - PGW autoglass - Scranton"
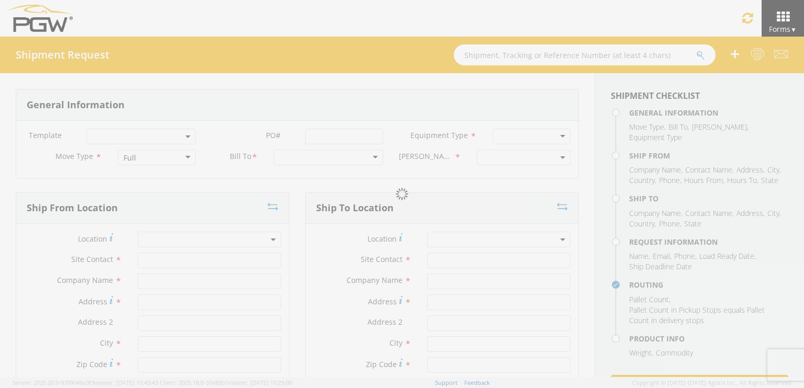
type input "[STREET_ADDRESS]"
type input "Pittston"
type input "18640"
type input "[EMAIL_ADDRESS][DOMAIN_NAME]"
type input "[PHONE_NUMBER]"
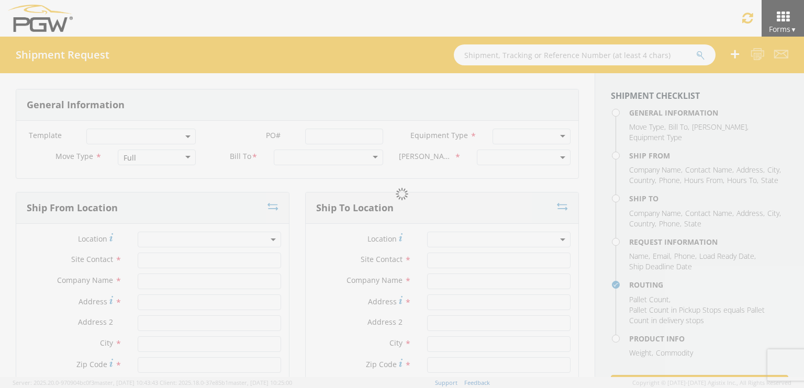
type input "1:00 PM"
type input "2:00 PM"
type input "[PERSON_NAME]"
type input "[EMAIL_ADDRESS][DOMAIN_NAME]"
checkbox input "true"
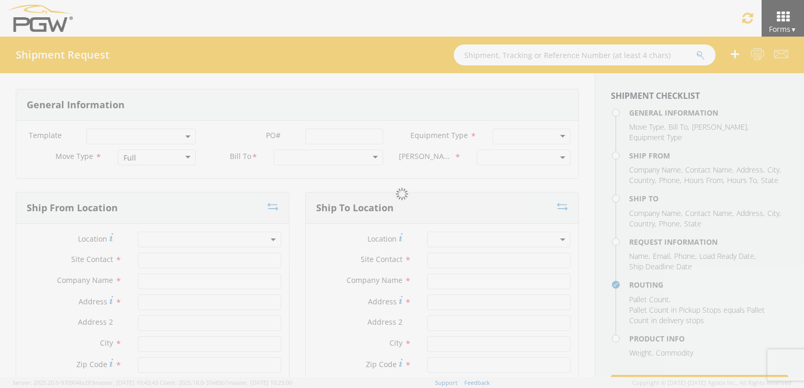
type input "[PHONE_NUMBER]"
type textarea "PGW Branch Direct - Pittston PA FGA251146-5/FGA251206-5/FGA251282-2/FGA251283-1…"
type textarea "NO LTL Appt unless noted, ALL Truckload APPT Reqd."
type input "39000"
type input "48"
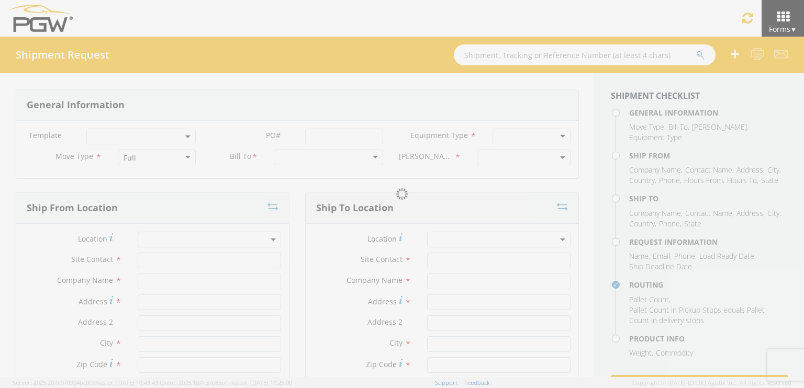
type textarea "PGW Branch Direct - Pittston PA FGA251146-5/FGA251206-5/FGA251282-2/FGA251283-1…"
checkbox input "true"
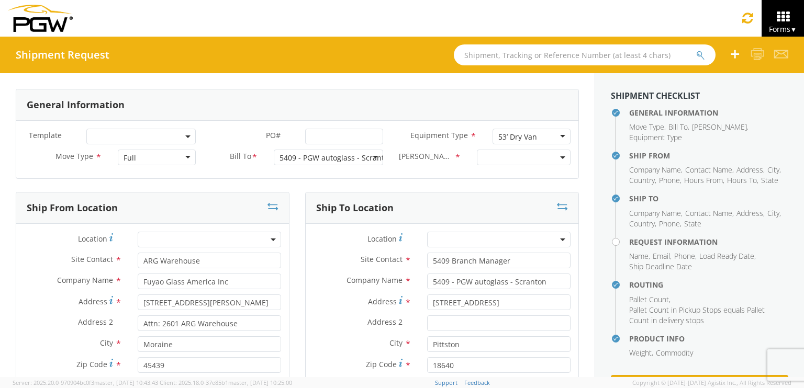
select select "5409-3600-50180-0000"
select select "61931"
click at [323, 136] on input "PO# *" at bounding box center [344, 137] width 78 height 16
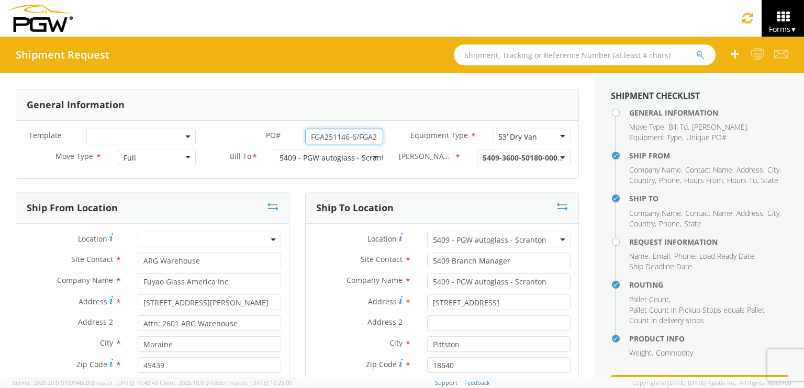
drag, startPoint x: 374, startPoint y: 136, endPoint x: 230, endPoint y: 141, distance: 143.6
click at [230, 141] on div "PO# * FGA251146-6/FGA251205-6/FGA251206-6/FGA251236-4/FGA251365-1" at bounding box center [297, 137] width 187 height 16
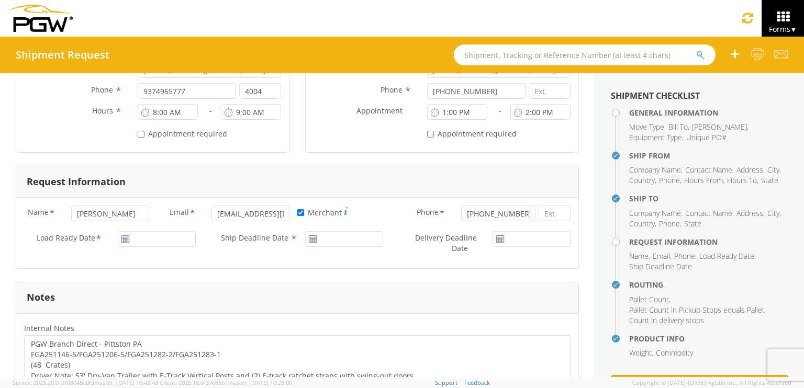
scroll to position [366, 0]
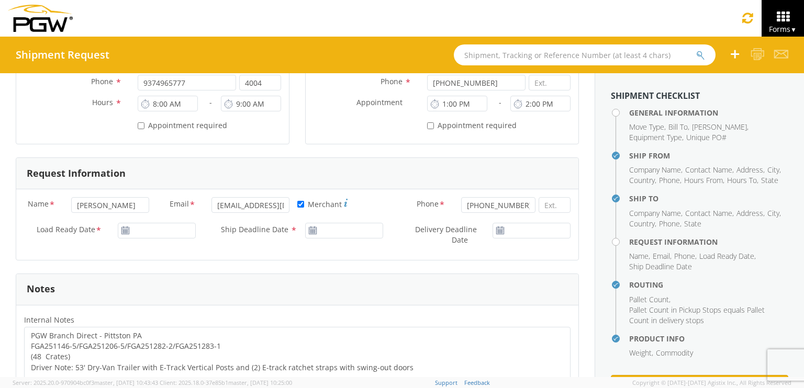
type input "FGA251146-6/FGA251205-6/FGA251206-6/FGA251236-4/FGA251365-1"
click at [158, 228] on input "[DATE]" at bounding box center [157, 231] width 78 height 16
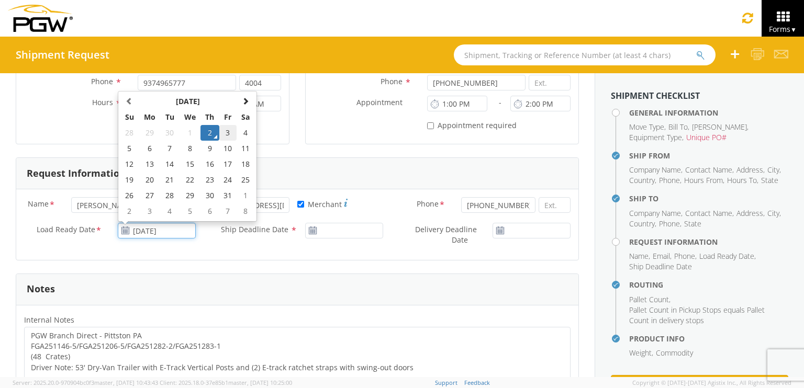
click at [231, 130] on td "3" at bounding box center [228, 133] width 18 height 16
type input "[DATE]"
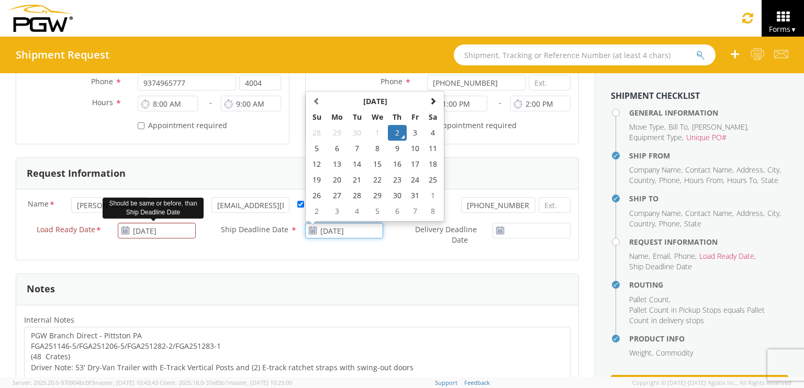
click at [350, 231] on input "[DATE]" at bounding box center [344, 231] width 78 height 16
click at [412, 131] on td "3" at bounding box center [416, 133] width 18 height 16
type input "[DATE]"
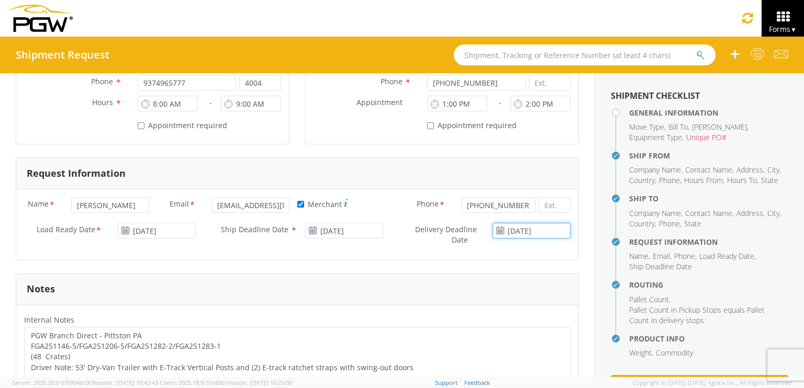
click at [509, 230] on input "[DATE]" at bounding box center [532, 231] width 78 height 16
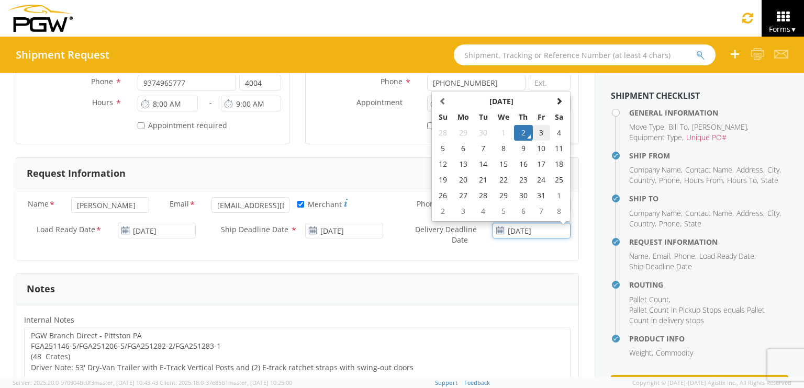
click at [536, 132] on td "3" at bounding box center [542, 133] width 18 height 16
type input "[DATE]"
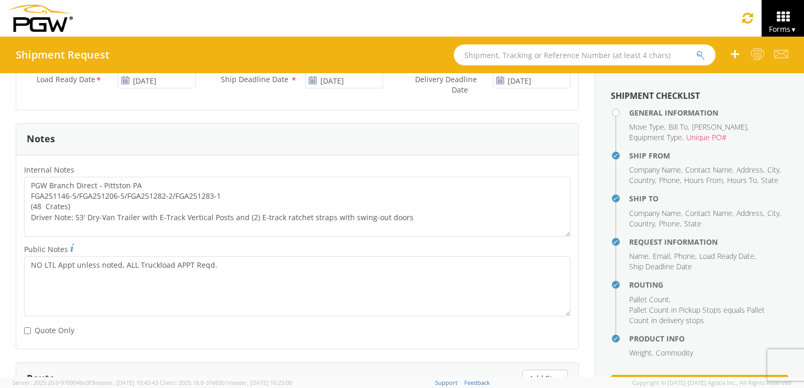
scroll to position [524, 0]
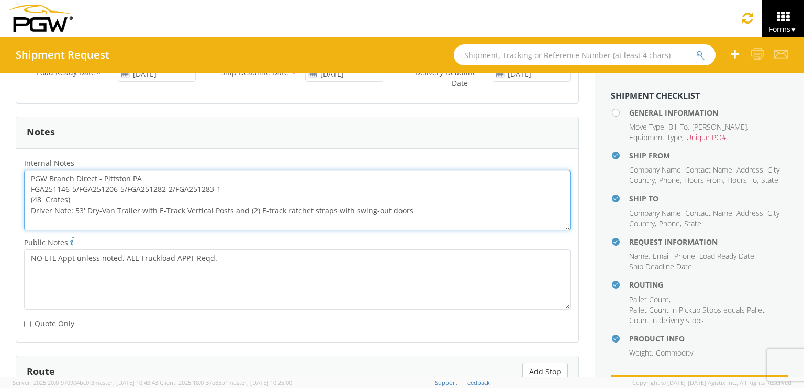
drag, startPoint x: 221, startPoint y: 188, endPoint x: 17, endPoint y: 185, distance: 203.7
click at [17, 185] on div "PGW Branch Direct - Pittston PA FGA251146-5/FGA251206-5/FGA251282-2/FGA251283-1…" at bounding box center [297, 200] width 562 height 60
paste textarea "6/FGA251205-6/FGA251206-6/FGA251236-4/FGA251365"
drag, startPoint x: 30, startPoint y: 175, endPoint x: 446, endPoint y: 223, distance: 418.4
click at [446, 223] on textarea "PGW Branch Direct - Pittston PA FGA251146-6/FGA251205-6/FGA251206-6/FGA251236-4…" at bounding box center [297, 200] width 547 height 60
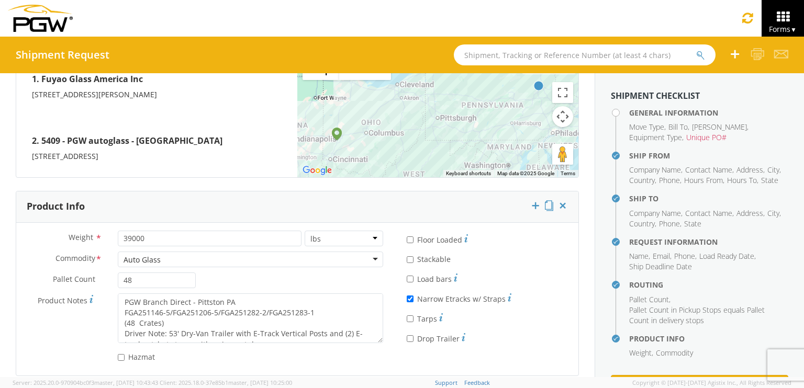
scroll to position [867, 0]
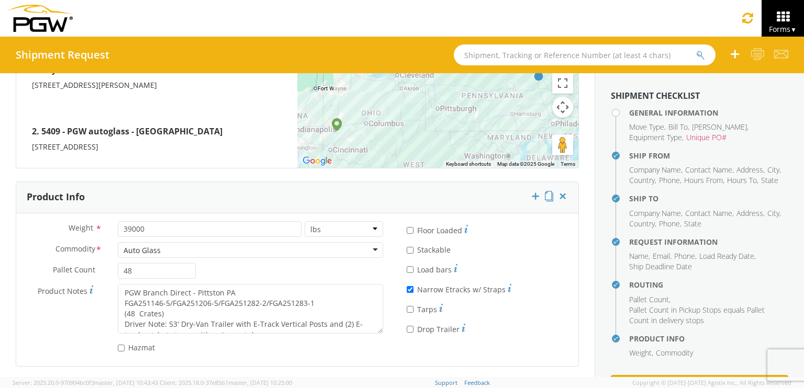
type textarea "PGW Branch Direct - Pittston PA FGA251146-6/FGA251205-6/FGA251206-6/FGA251236-4…"
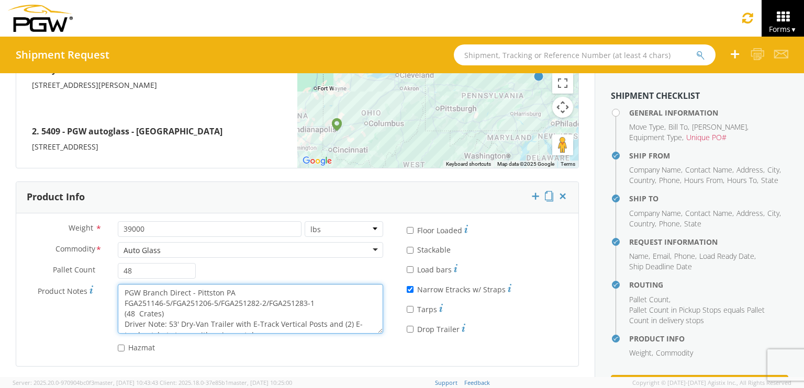
scroll to position [10, 0]
drag, startPoint x: 121, startPoint y: 290, endPoint x: 376, endPoint y: 332, distance: 258.0
click at [376, 332] on div "Product Notes * PGW Branch Direct - Pittston PA FGA251146-5/FGA251206-5/FGA2512…" at bounding box center [203, 311] width 375 height 55
paste textarea "6/FGA251205-6/FGA251206-6/FGA251236-4/FGA251365"
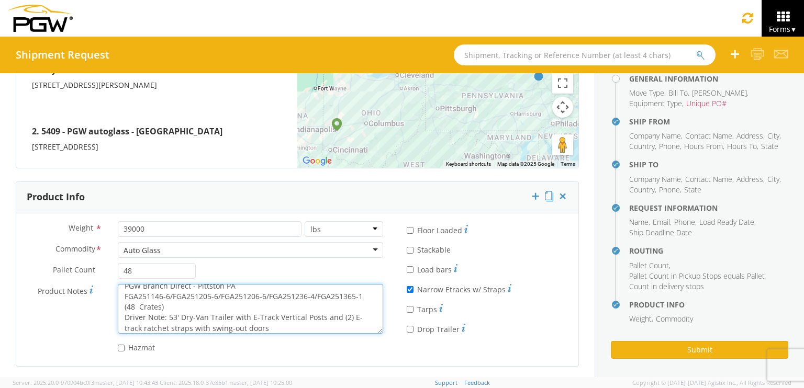
scroll to position [49, 0]
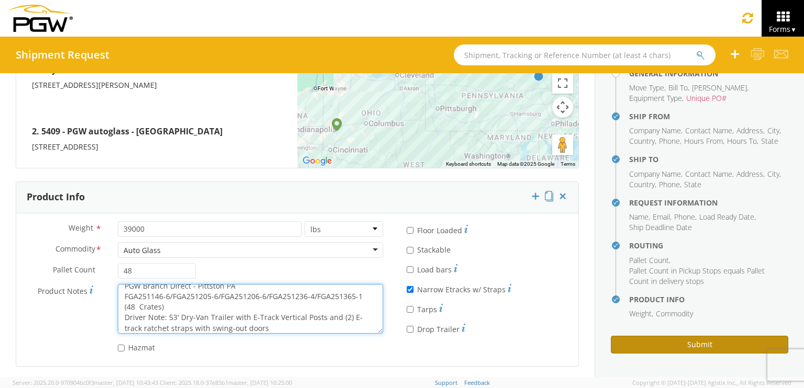
type textarea "PGW Branch Direct - Pittston PA FGA251146-6/FGA251205-6/FGA251206-6/FGA251236-4…"
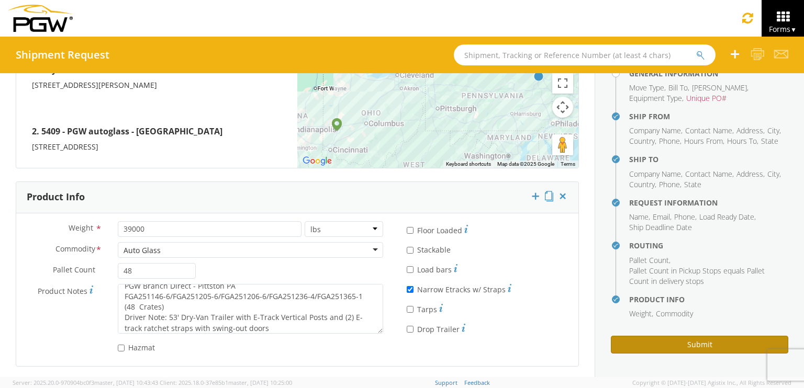
click at [645, 345] on button "Submit" at bounding box center [699, 345] width 177 height 18
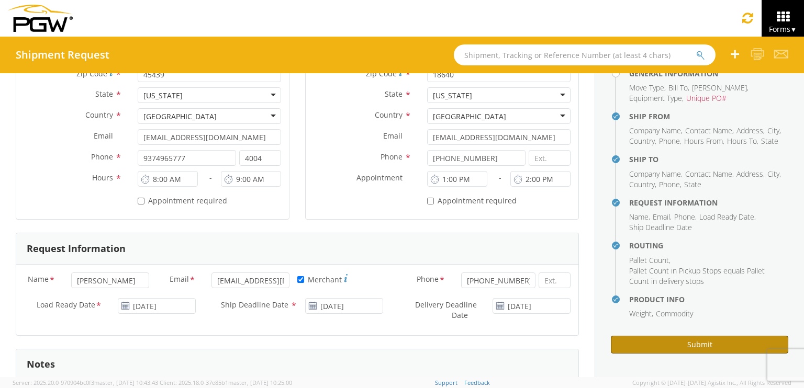
scroll to position [0, 0]
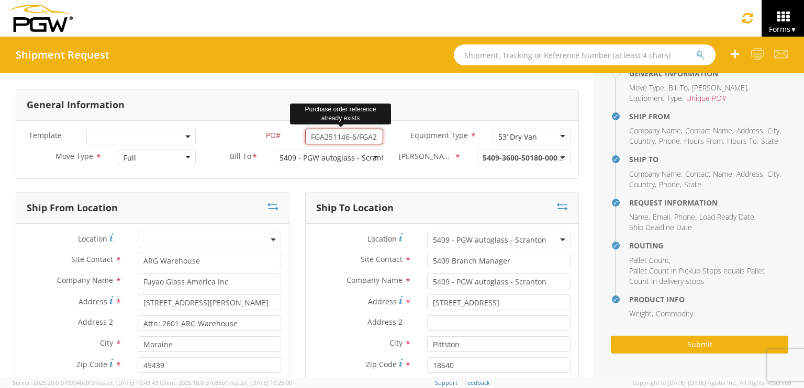
click at [346, 136] on input "FGA251146-6/FGA251205-6/FGA251206-6/FGA251236-4/FGA251365-1" at bounding box center [344, 137] width 78 height 16
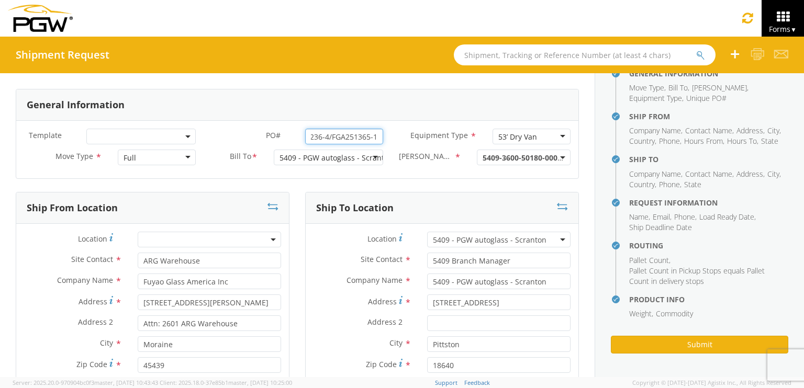
scroll to position [0, 176]
type input "FGA251146-6/FGA251205-6/FGA251206-6/FGA251236-4/FGA251365-1A"
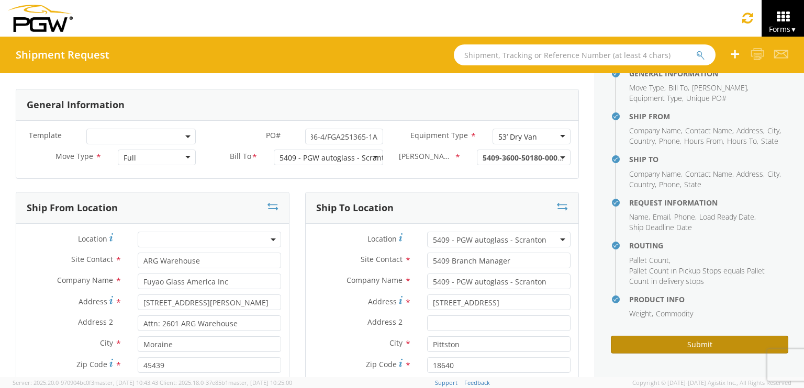
scroll to position [0, 0]
click at [681, 343] on button "Submit" at bounding box center [699, 345] width 177 height 18
